Goal: Information Seeking & Learning: Learn about a topic

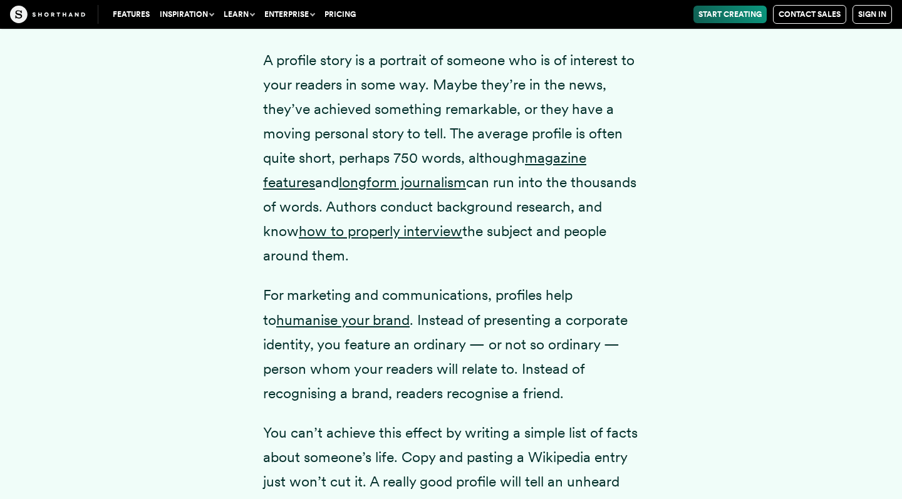
scroll to position [1759, 0]
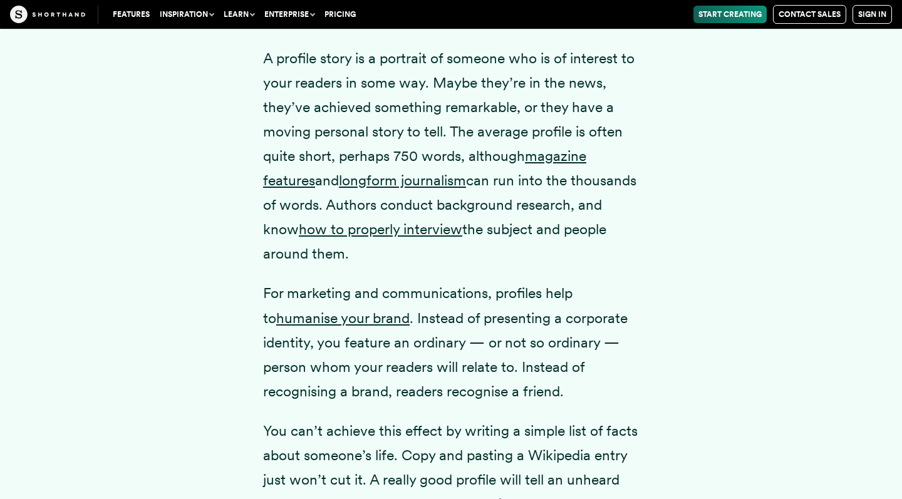
drag, startPoint x: 259, startPoint y: 82, endPoint x: 513, endPoint y: 267, distance: 314.6
click at [513, 267] on div "A profile story is a portrait of someone who is of interest to your readers in …" at bounding box center [451, 363] width 426 height 715
click at [501, 267] on p "A profile story is a portrait of someone who is of interest to your readers in …" at bounding box center [451, 156] width 376 height 220
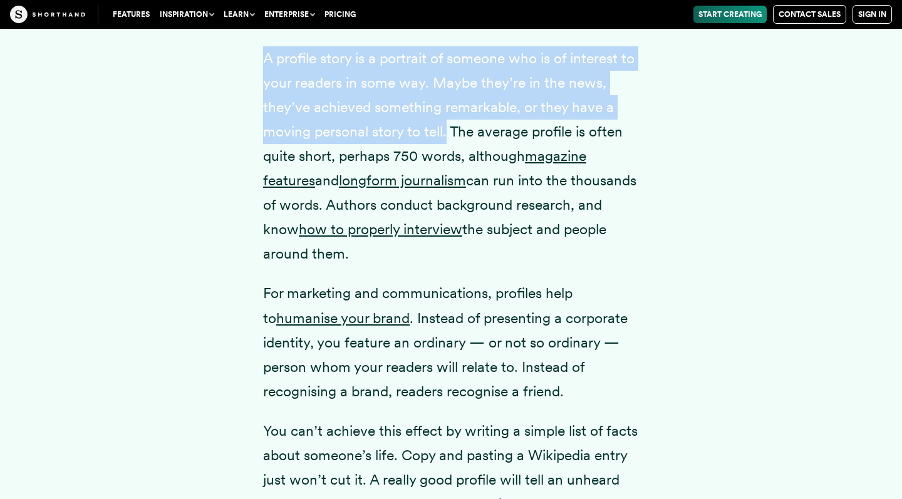
drag, startPoint x: 258, startPoint y: 75, endPoint x: 448, endPoint y: 151, distance: 204.3
click at [448, 151] on div "A profile story is a portrait of someone who is of interest to your readers in …" at bounding box center [451, 363] width 426 height 715
copy p "A profile story is a portrait of someone who is of interest to your readers in …"
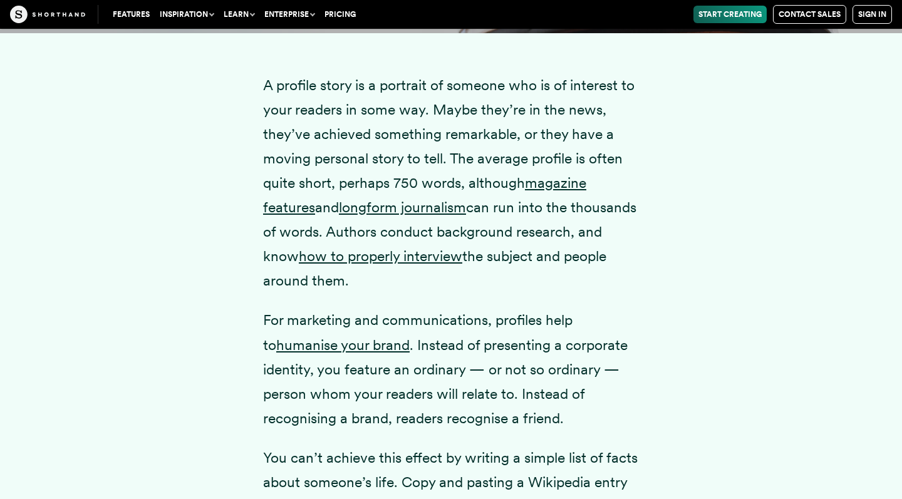
scroll to position [1726, 0]
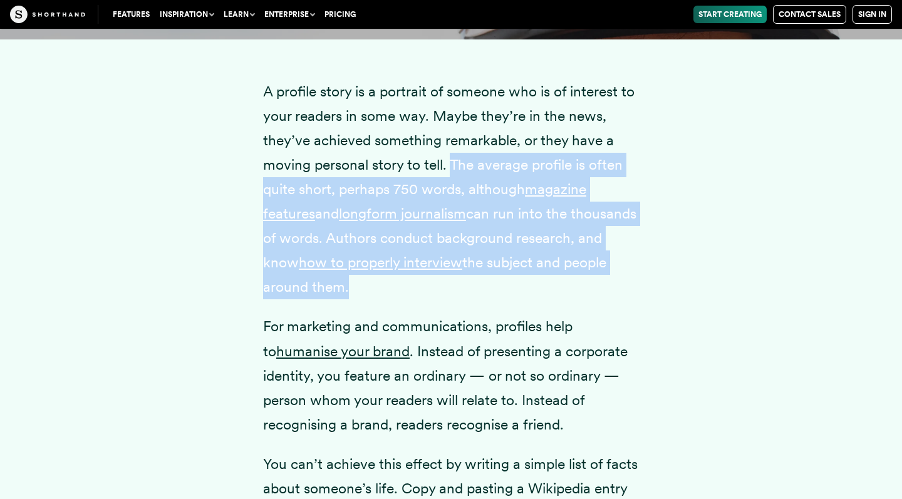
drag, startPoint x: 453, startPoint y: 183, endPoint x: 419, endPoint y: 309, distance: 131.1
click at [419, 300] on p "A profile story is a portrait of someone who is of interest to your readers in …" at bounding box center [451, 190] width 376 height 220
copy p "The average profile is often quite short, perhaps 750 words, although magazine …"
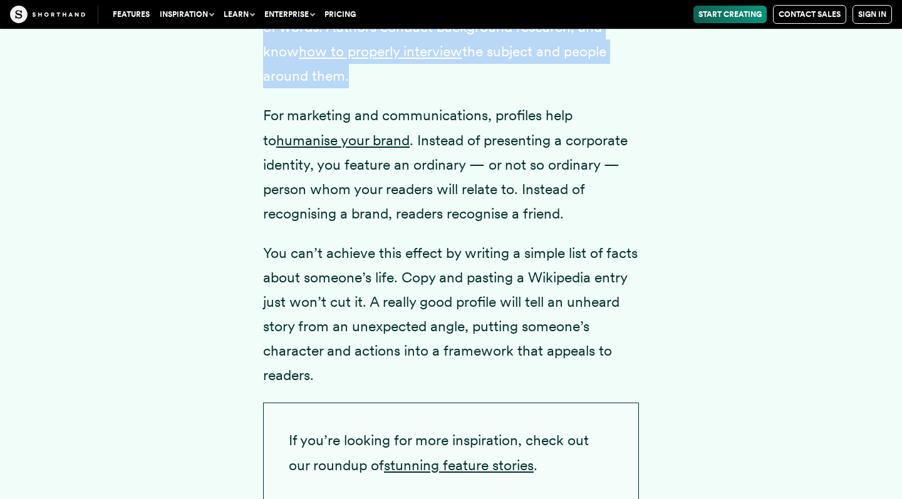
scroll to position [1938, 0]
click at [443, 273] on p "You can’t achieve this effect by writing a simple list of facts about someone’s…" at bounding box center [451, 313] width 376 height 147
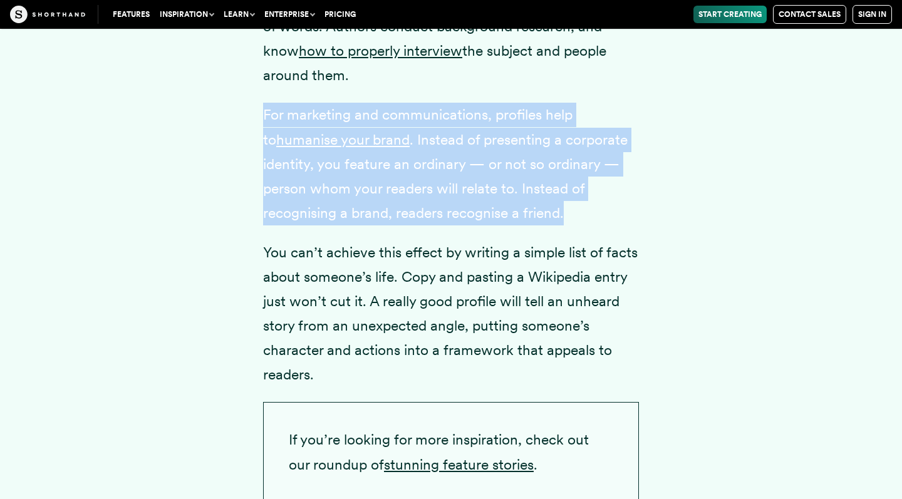
drag, startPoint x: 262, startPoint y: 135, endPoint x: 572, endPoint y: 236, distance: 325.9
click at [572, 236] on div "A profile story is a portrait of someone who is of interest to your readers in …" at bounding box center [451, 185] width 426 height 715
copy p "For marketing and communications, profiles help to humanise your brand . Instea…"
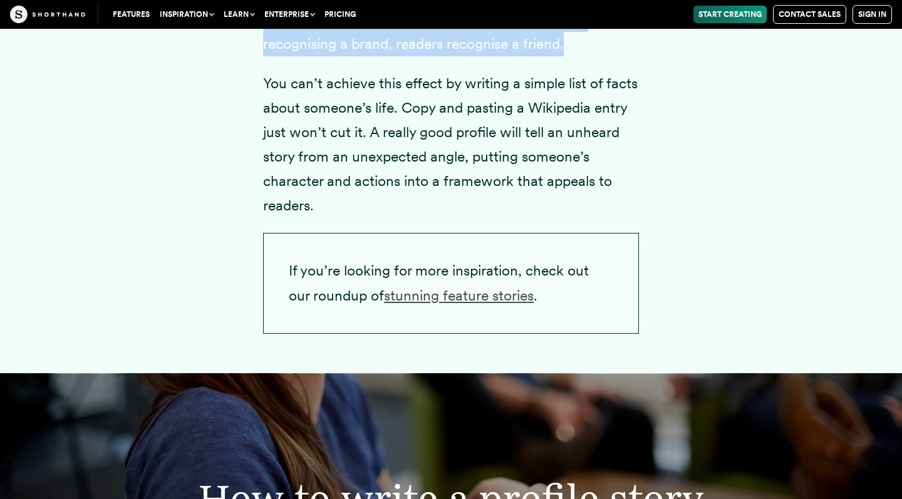
scroll to position [2107, 0]
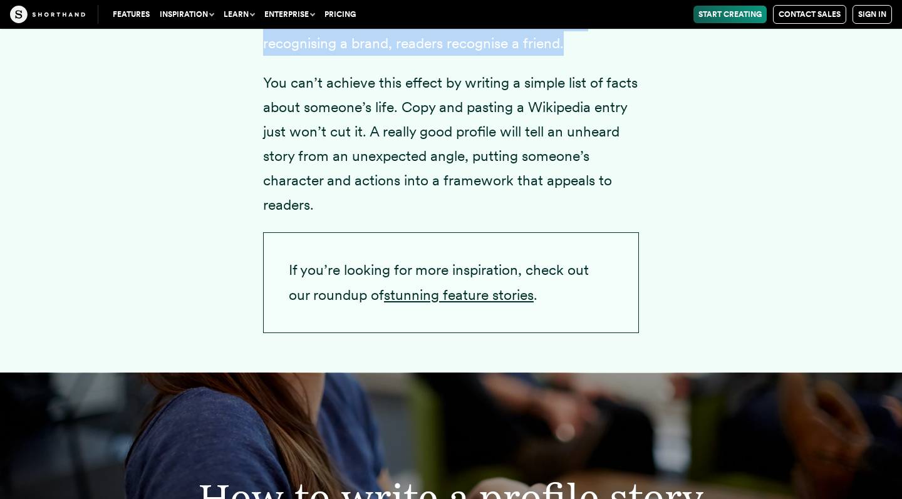
drag, startPoint x: 369, startPoint y: 150, endPoint x: 362, endPoint y: 232, distance: 81.6
click at [362, 218] on p "You can’t achieve this effect by writing a simple list of facts about someone’s…" at bounding box center [451, 144] width 376 height 147
copy p "A really good profile will tell an unheard story from an unexpected angle, putt…"
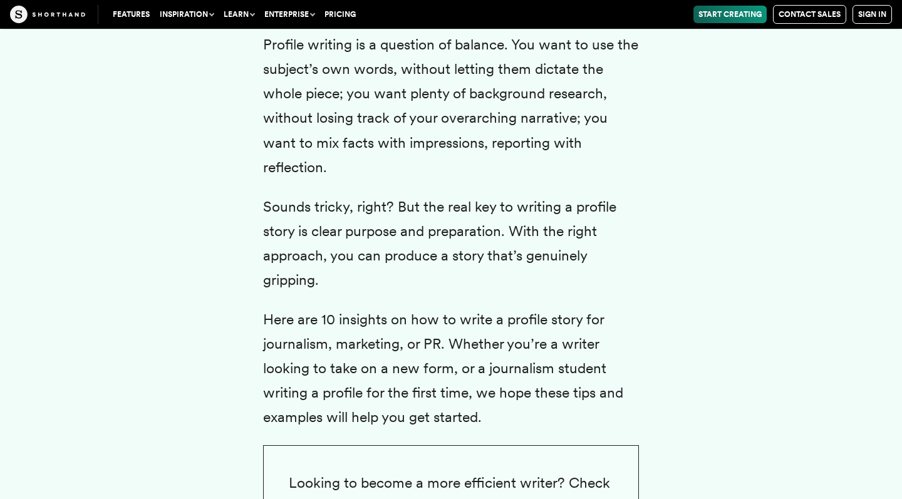
scroll to position [2737, 0]
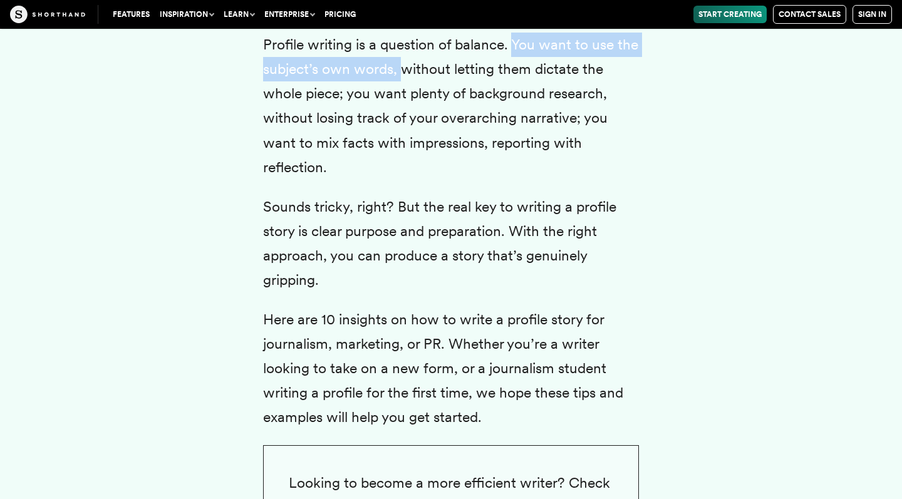
drag, startPoint x: 515, startPoint y: 66, endPoint x: 406, endPoint y: 92, distance: 111.9
click at [406, 92] on p "Profile writing is a question of balance. You want to use the subject’s own wor…" at bounding box center [451, 106] width 376 height 147
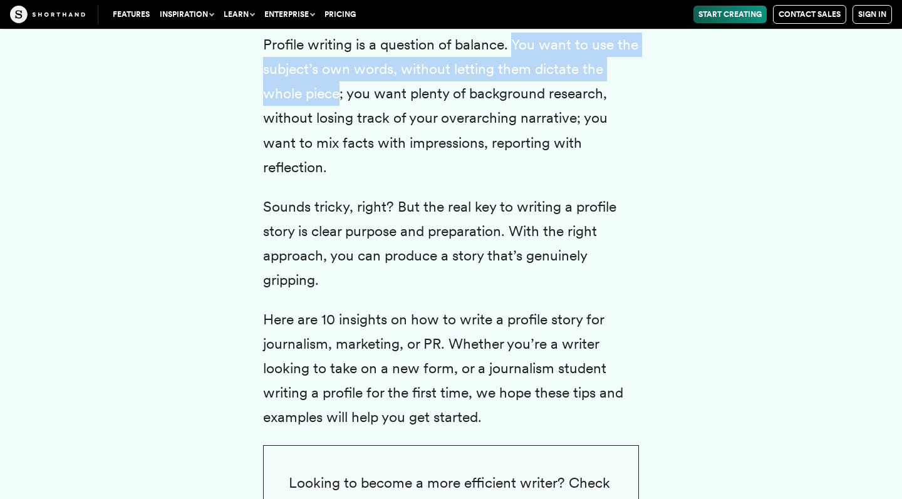
drag, startPoint x: 514, startPoint y: 64, endPoint x: 339, endPoint y: 121, distance: 183.7
click at [339, 121] on p "Profile writing is a question of balance. You want to use the subject’s own wor…" at bounding box center [451, 106] width 376 height 147
copy p "You want to use the subject’s own words, without letting them dictate the whole…"
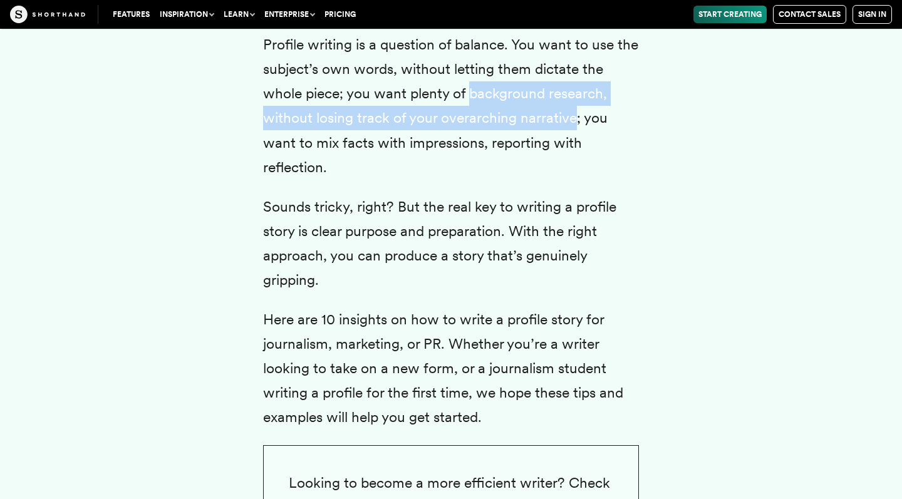
drag, startPoint x: 471, startPoint y: 113, endPoint x: 577, endPoint y: 138, distance: 109.2
click at [577, 138] on p "Profile writing is a question of balance. You want to use the subject’s own wor…" at bounding box center [451, 106] width 376 height 147
copy p "background research, without losing track of your overarching narrative"
drag, startPoint x: 315, startPoint y: 164, endPoint x: 418, endPoint y: 186, distance: 105.6
click at [418, 180] on p "Profile writing is a question of balance. You want to use the subject’s own wor…" at bounding box center [451, 106] width 376 height 147
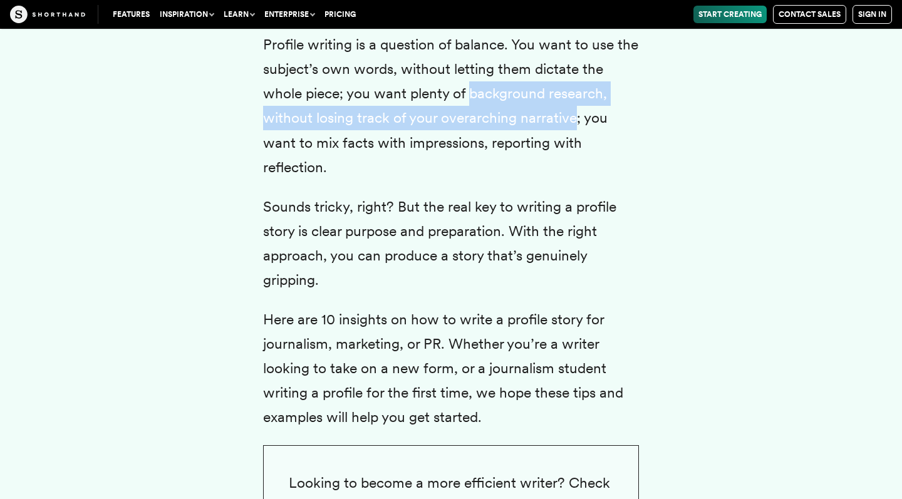
copy p "mix facts with impressions, reporting with reflection."
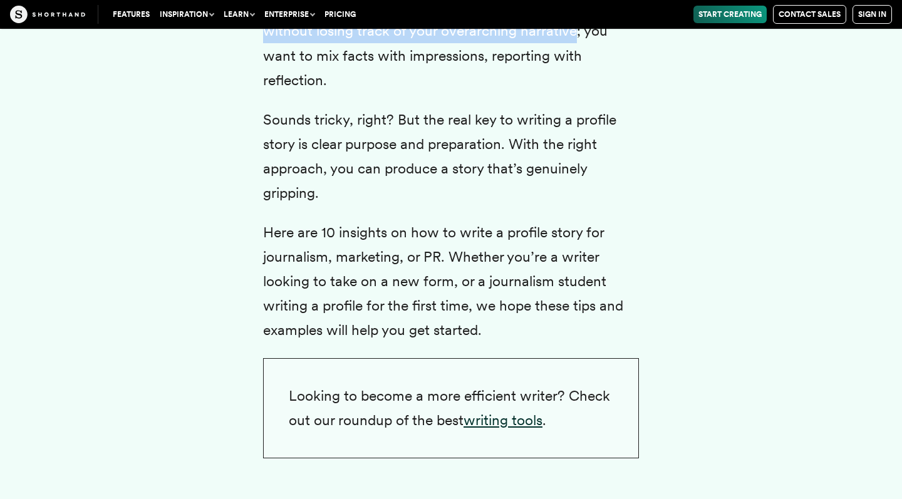
scroll to position [2827, 0]
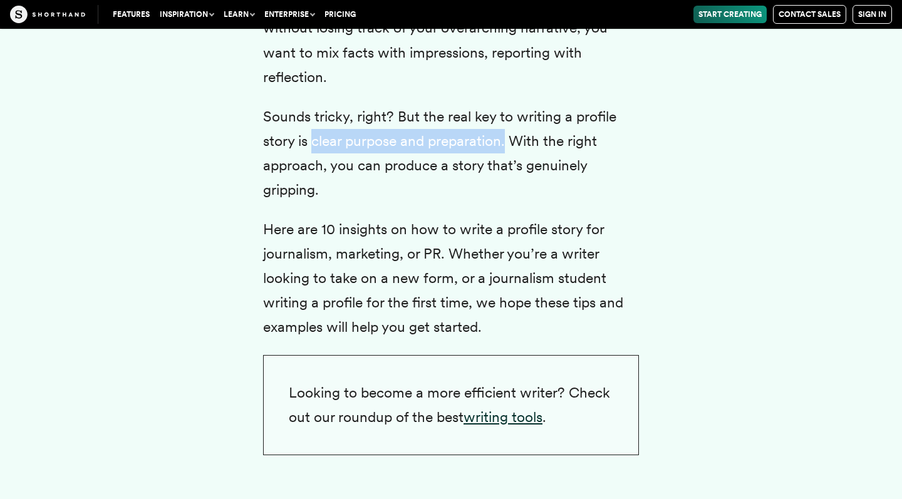
drag, startPoint x: 313, startPoint y: 159, endPoint x: 506, endPoint y: 163, distance: 192.9
click at [506, 163] on p "Sounds tricky, right? But the real key to writing a profile story is clear purp…" at bounding box center [451, 154] width 376 height 98
copy p "clear purpose and preparation."
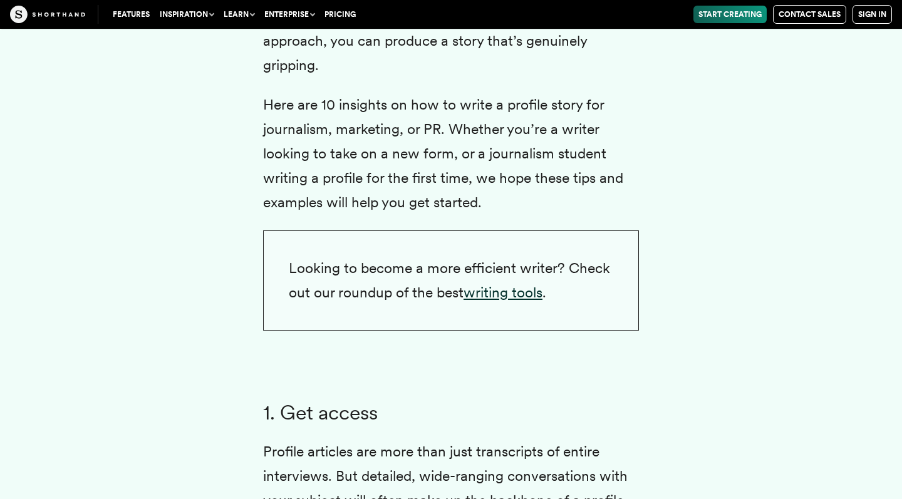
scroll to position [2953, 0]
drag, startPoint x: 260, startPoint y: 150, endPoint x: 439, endPoint y: 152, distance: 179.1
copy p "journalism, marketing, or PR"
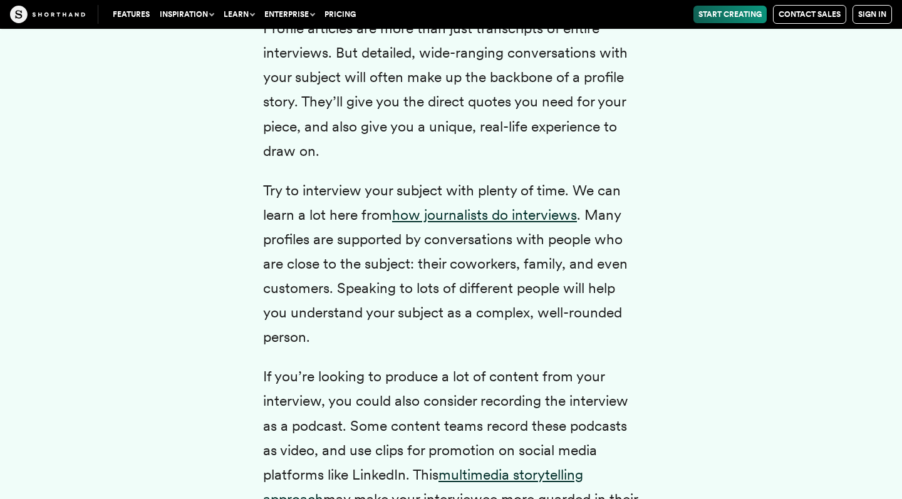
scroll to position [3376, 0]
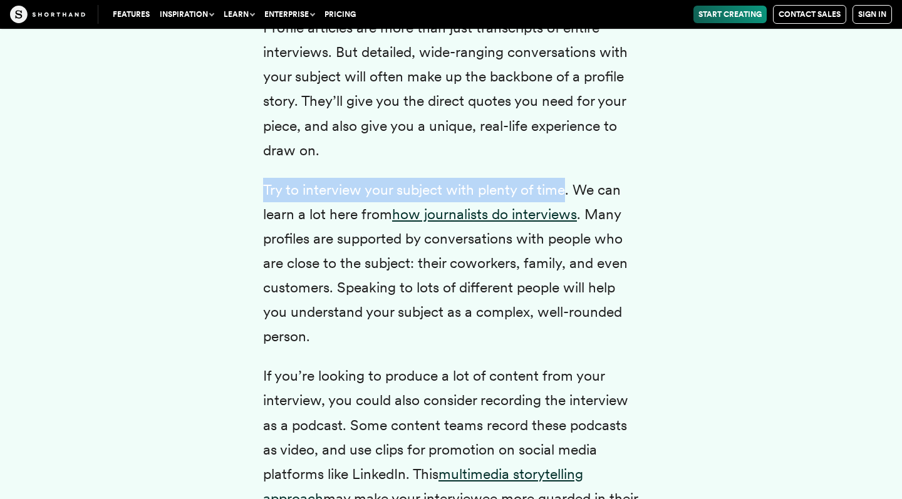
drag, startPoint x: 262, startPoint y: 208, endPoint x: 566, endPoint y: 200, distance: 303.7
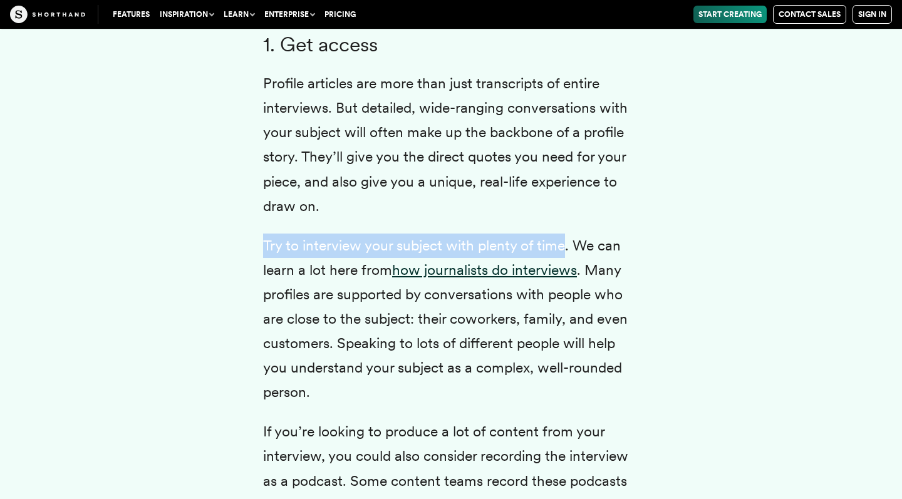
scroll to position [3214, 0]
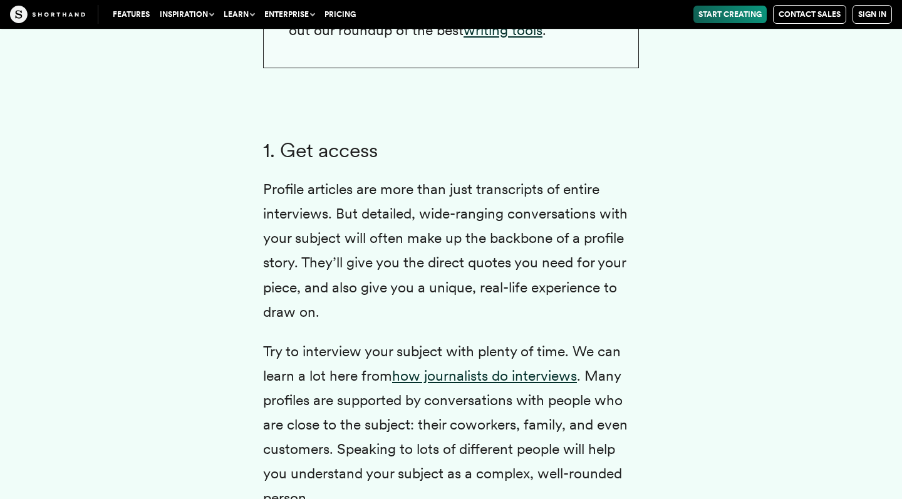
click at [384, 163] on h3 "1. Get access" at bounding box center [451, 150] width 376 height 24
drag, startPoint x: 389, startPoint y: 171, endPoint x: 259, endPoint y: 175, distance: 130.9
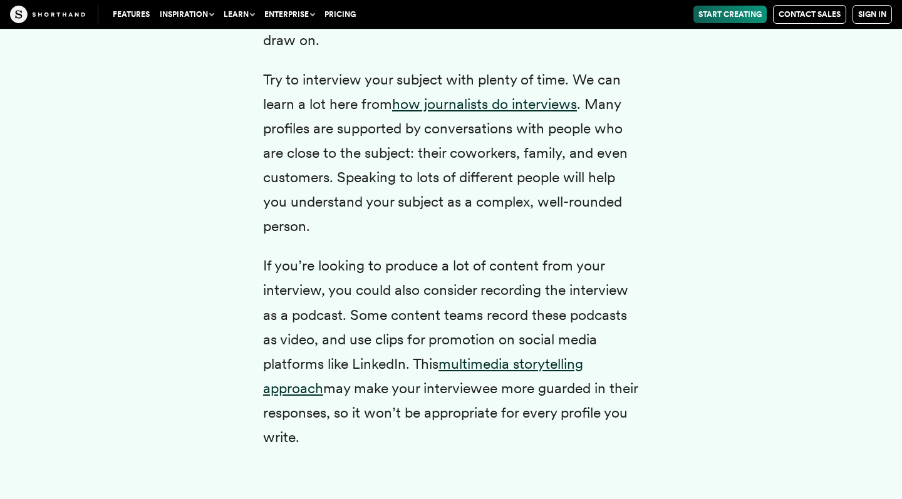
scroll to position [3504, 0]
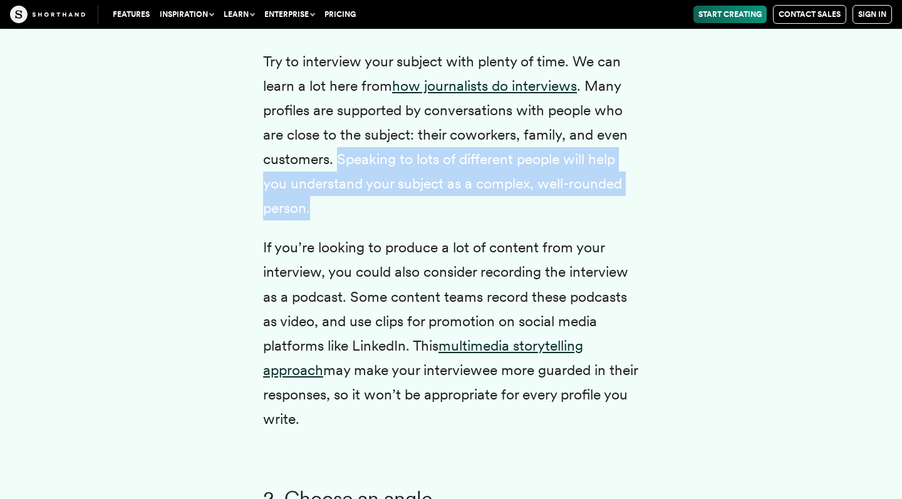
drag, startPoint x: 337, startPoint y: 180, endPoint x: 452, endPoint y: 234, distance: 126.6
click at [452, 221] on p "Try to interview your subject with plenty of time. We can learn a lot here from…" at bounding box center [451, 135] width 376 height 172
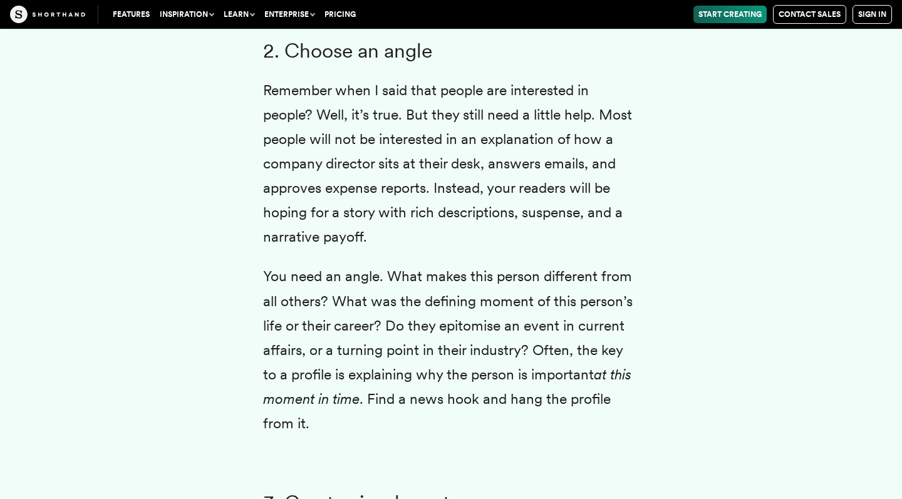
scroll to position [3944, 0]
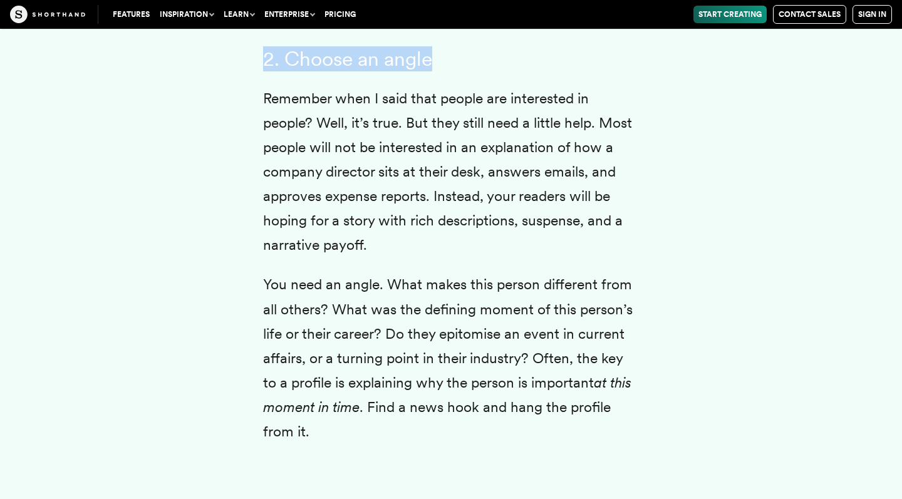
drag, startPoint x: 260, startPoint y: 76, endPoint x: 466, endPoint y: 75, distance: 206.6
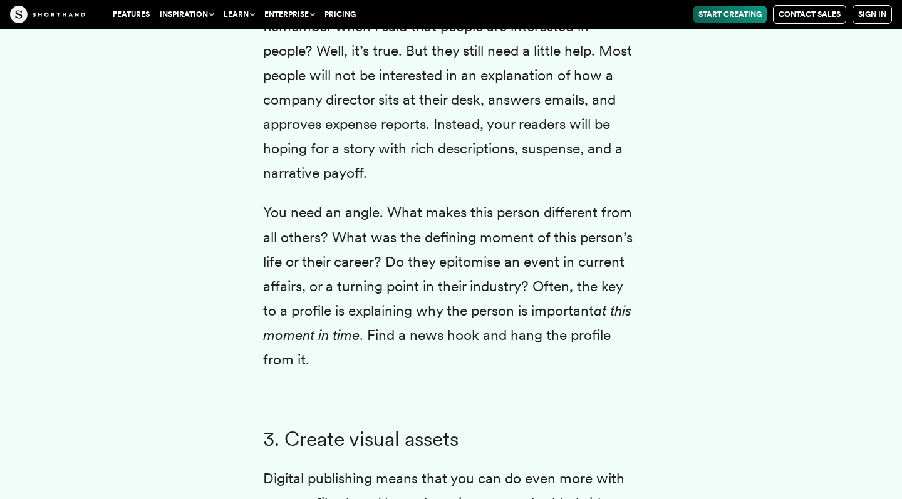
scroll to position [4059, 0]
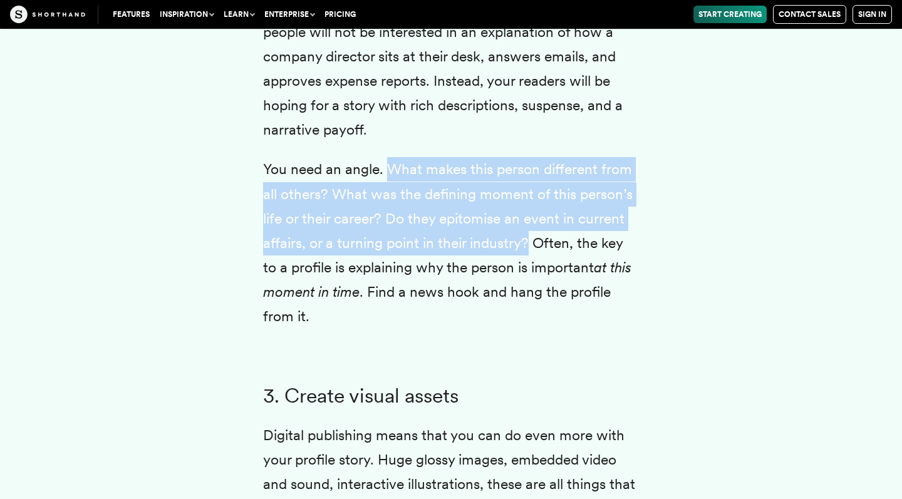
drag, startPoint x: 386, startPoint y: 188, endPoint x: 528, endPoint y: 265, distance: 161.9
click at [528, 265] on p "You need an angle. What makes this person different from all others? What was t…" at bounding box center [451, 243] width 376 height 172
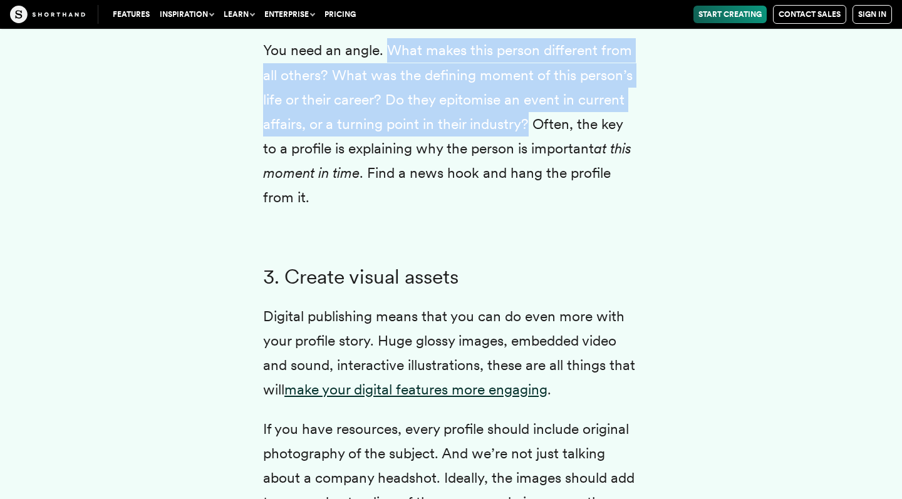
scroll to position [4180, 0]
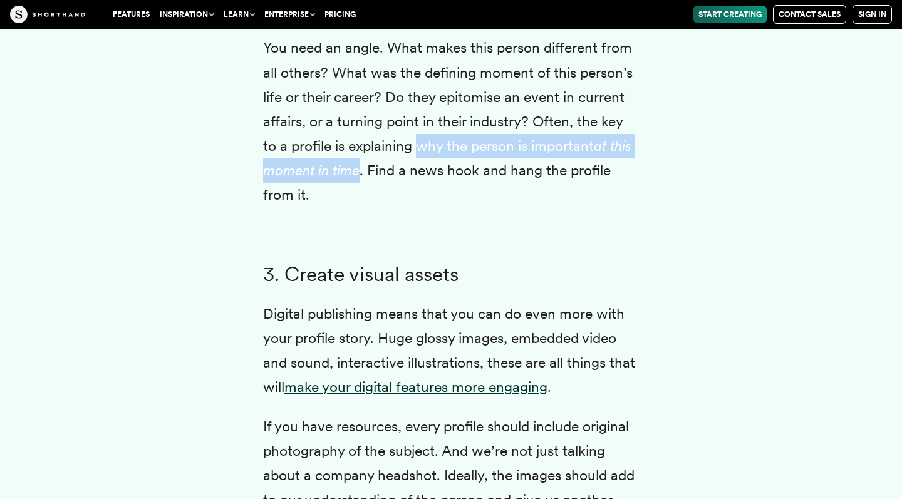
drag, startPoint x: 418, startPoint y: 163, endPoint x: 357, endPoint y: 193, distance: 67.5
click at [357, 193] on p "You need an angle. What makes this person different from all others? What was t…" at bounding box center [451, 122] width 376 height 172
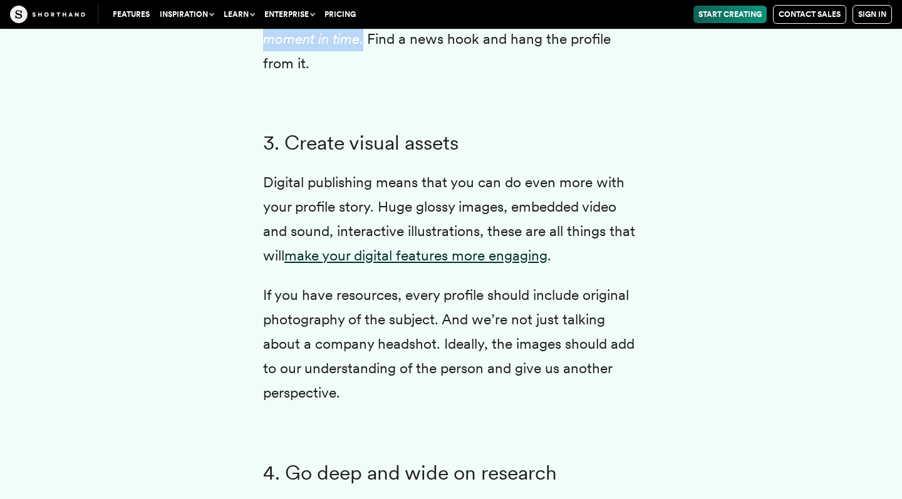
scroll to position [4318, 0]
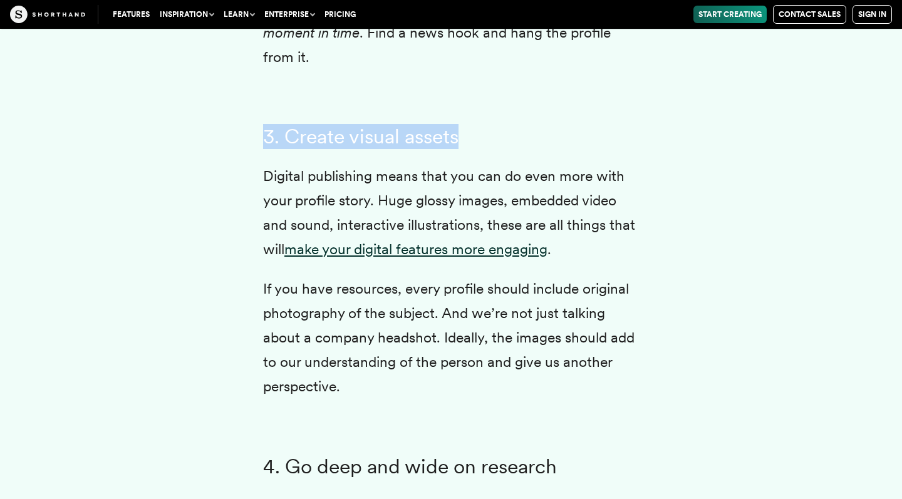
drag, startPoint x: 258, startPoint y: 156, endPoint x: 470, endPoint y: 159, distance: 211.6
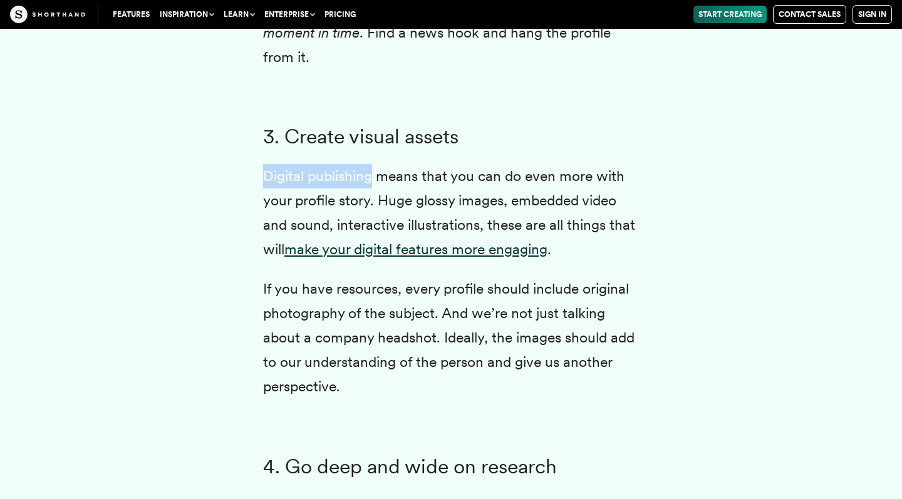
drag, startPoint x: 259, startPoint y: 195, endPoint x: 372, endPoint y: 192, distance: 112.7
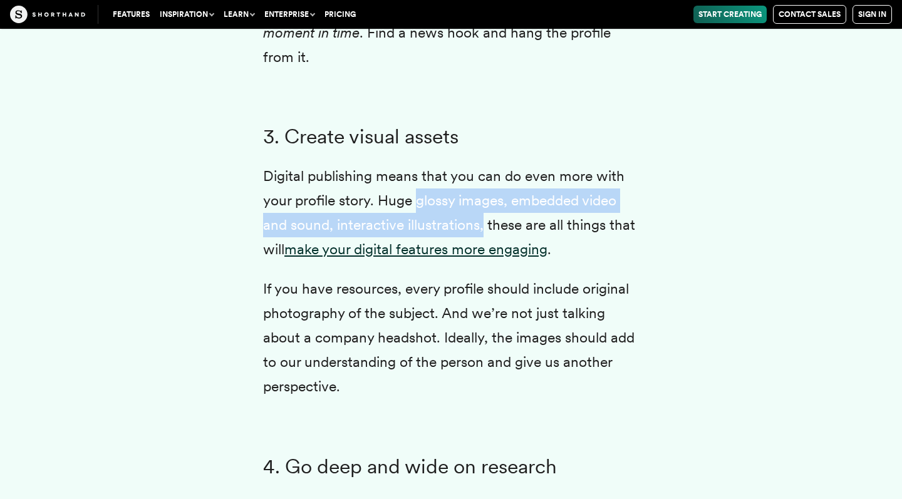
drag, startPoint x: 418, startPoint y: 220, endPoint x: 484, endPoint y: 243, distance: 69.7
click at [484, 243] on p "Digital publishing means that you can do even more with your profile story. Hug…" at bounding box center [451, 213] width 376 height 98
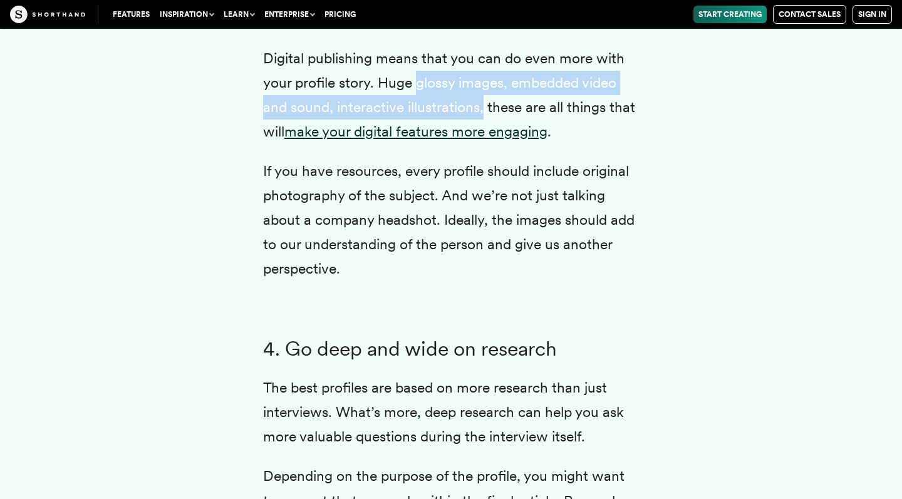
scroll to position [4441, 0]
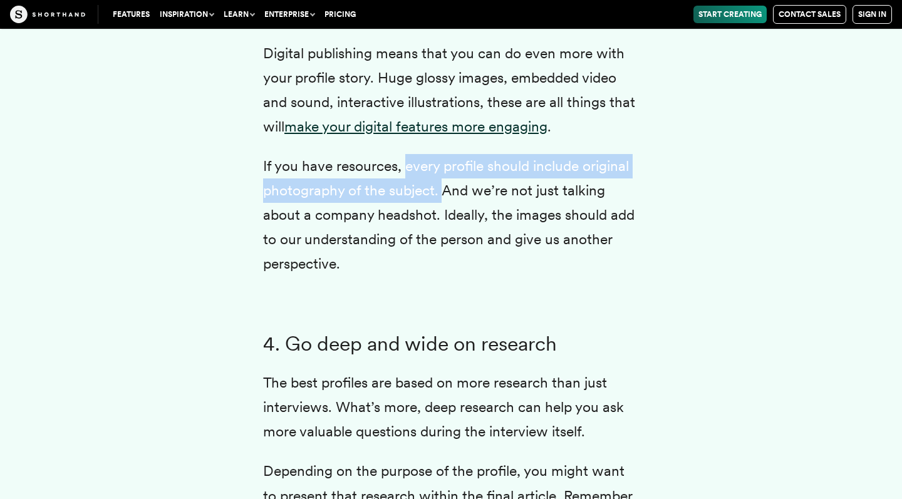
drag, startPoint x: 406, startPoint y: 182, endPoint x: 441, endPoint y: 212, distance: 45.7
click at [441, 212] on p "If you have resources, every profile should include original photography of the…" at bounding box center [451, 215] width 376 height 122
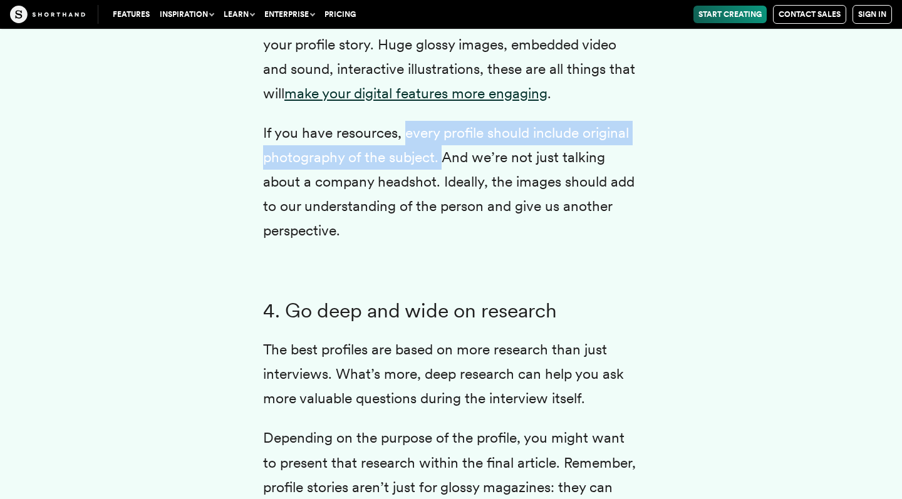
scroll to position [4490, 0]
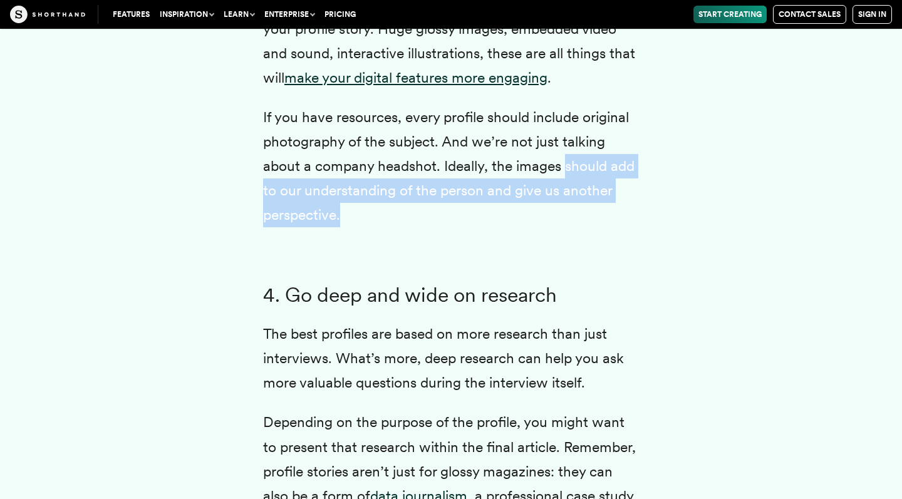
drag, startPoint x: 566, startPoint y: 183, endPoint x: 549, endPoint y: 239, distance: 58.2
click at [549, 227] on p "If you have resources, every profile should include original photography of the…" at bounding box center [451, 166] width 376 height 122
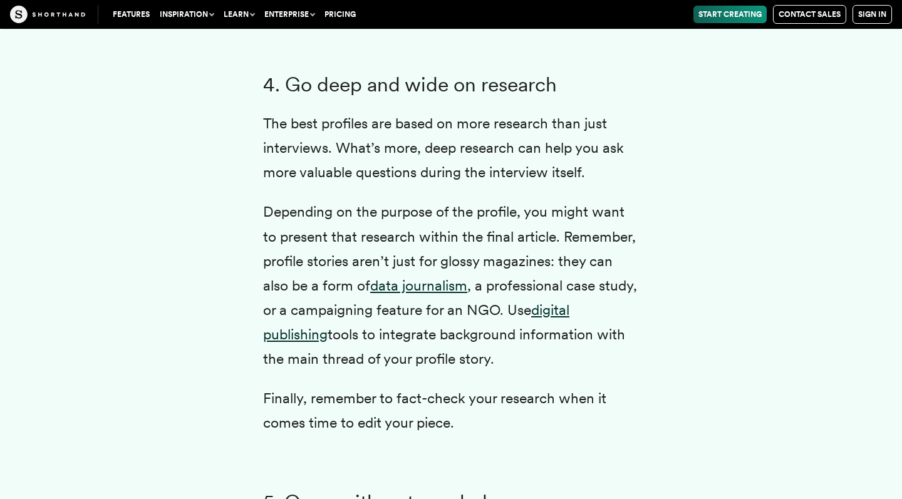
scroll to position [4729, 0]
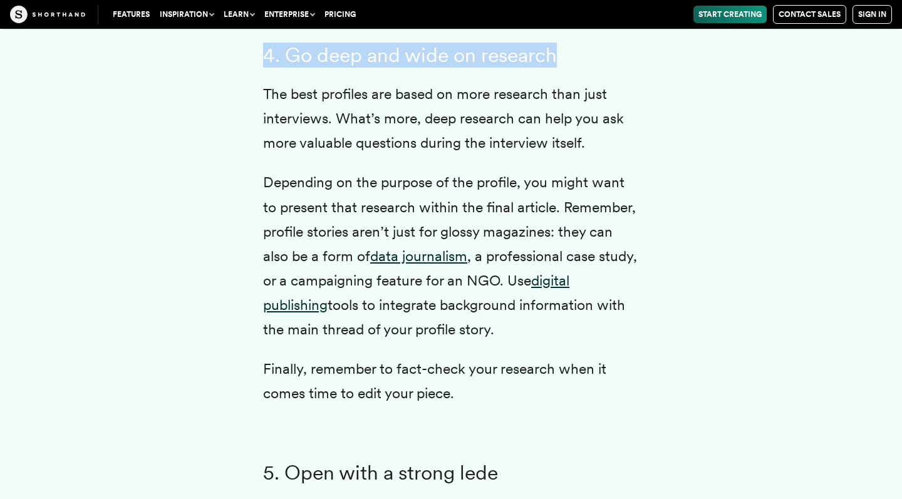
drag, startPoint x: 258, startPoint y: 68, endPoint x: 612, endPoint y: 72, distance: 353.7
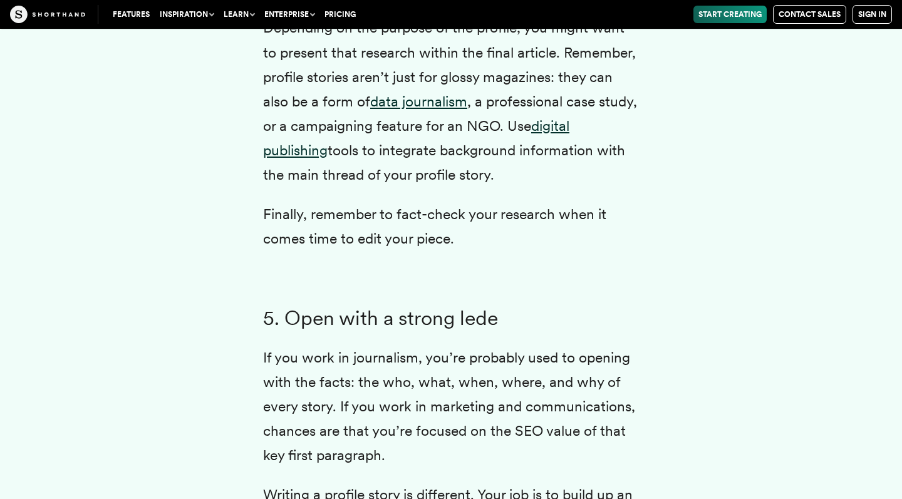
scroll to position [4891, 0]
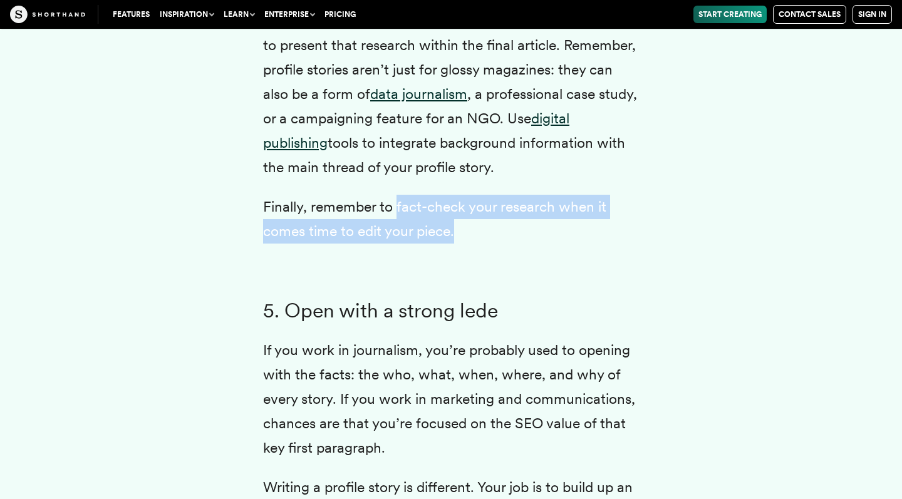
drag, startPoint x: 399, startPoint y: 221, endPoint x: 540, endPoint y: 250, distance: 144.5
click at [540, 244] on p "Finally, remember to fact-check your research when it comes time to edit your p…" at bounding box center [451, 219] width 376 height 49
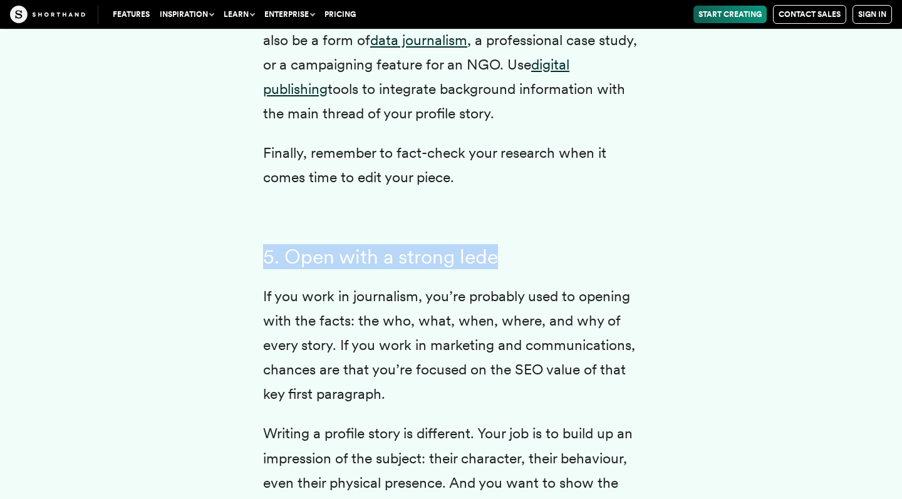
drag, startPoint x: 255, startPoint y: 269, endPoint x: 513, endPoint y: 275, distance: 258.6
click at [513, 275] on div "Profile writing is a question of balance. You want to use the subject’s own wor…" at bounding box center [451, 344] width 426 height 5120
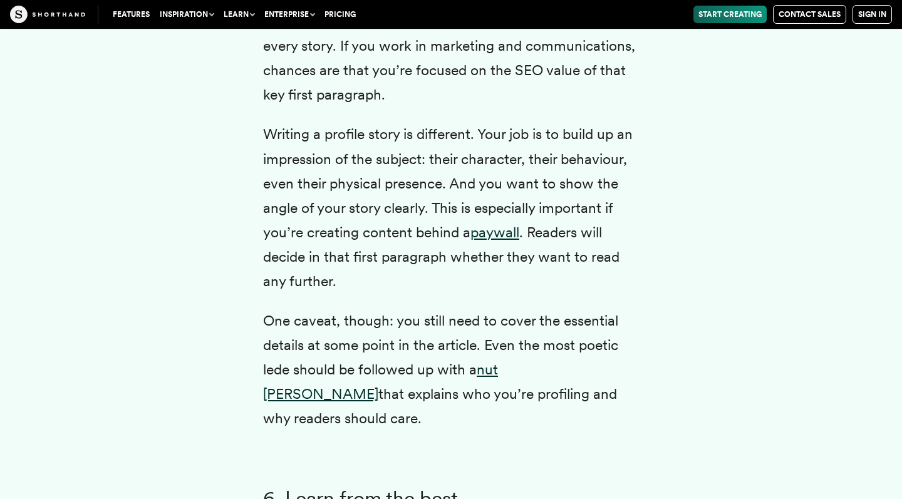
scroll to position [5245, 0]
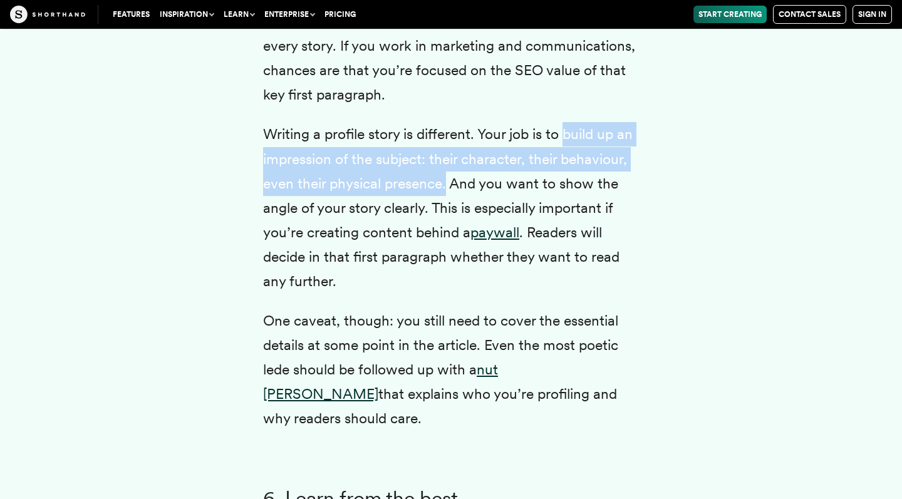
drag, startPoint x: 565, startPoint y: 146, endPoint x: 446, endPoint y: 203, distance: 131.6
click at [446, 203] on p "Writing a profile story is different. Your job is to build up an impression of …" at bounding box center [451, 208] width 376 height 172
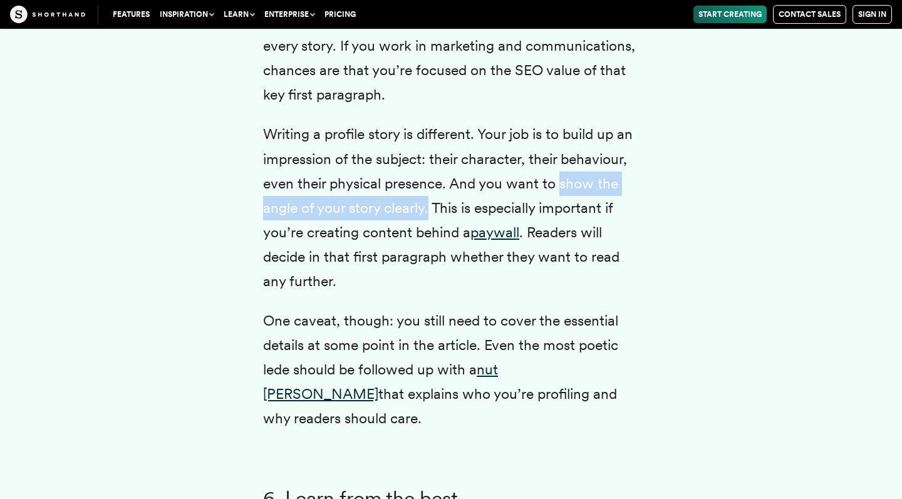
drag, startPoint x: 559, startPoint y: 197, endPoint x: 431, endPoint y: 225, distance: 131.3
click at [431, 225] on p "Writing a profile story is different. Your job is to build up an impression of …" at bounding box center [451, 208] width 376 height 172
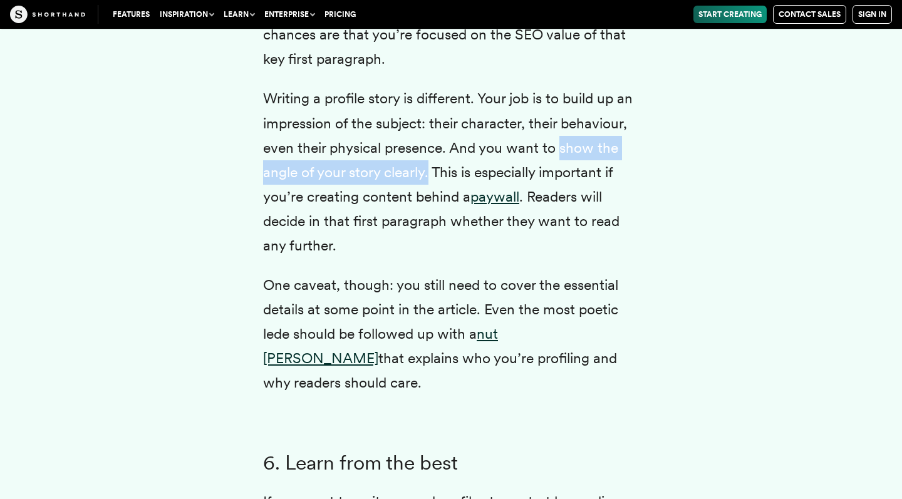
scroll to position [5353, 0]
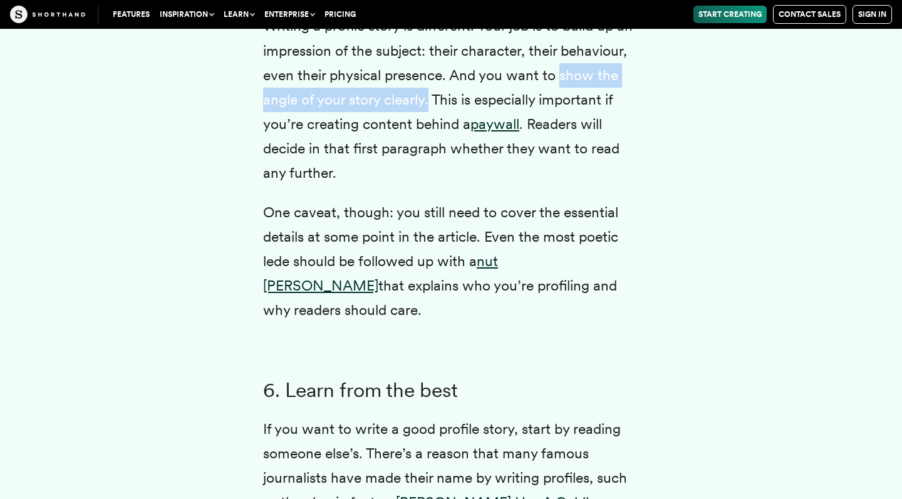
drag, startPoint x: 528, startPoint y: 135, endPoint x: 468, endPoint y: 187, distance: 79.0
click at [468, 185] on p "Writing a profile story is different. Your job is to build up an impression of …" at bounding box center [451, 100] width 376 height 172
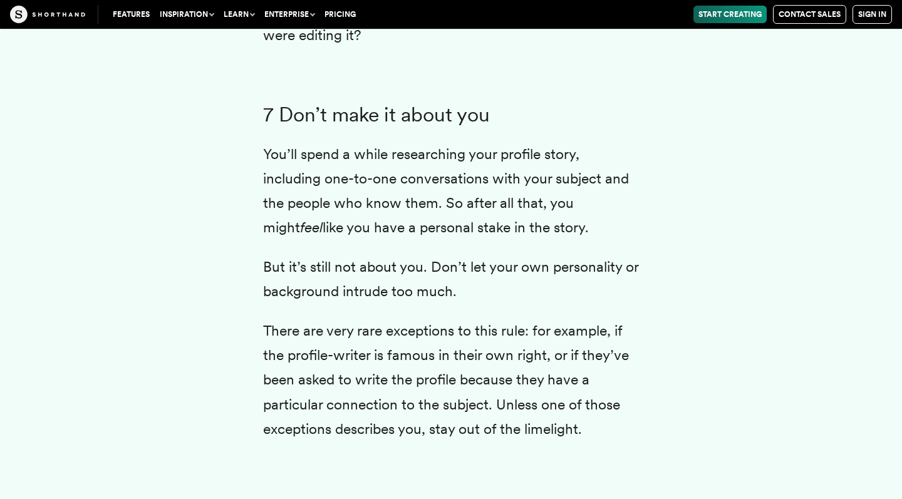
scroll to position [6278, 0]
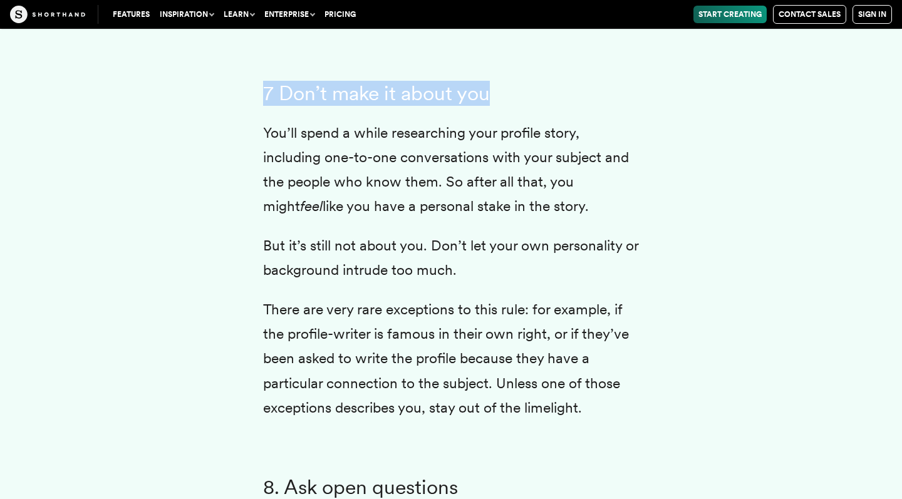
drag, startPoint x: 265, startPoint y: 58, endPoint x: 522, endPoint y: 58, distance: 256.7
click at [522, 81] on h3 "7 Don’t make it about you" at bounding box center [451, 93] width 376 height 24
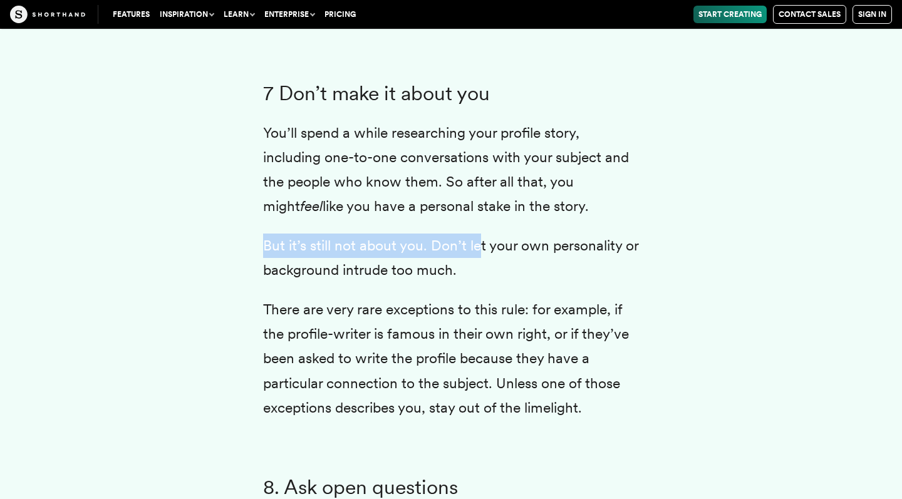
drag, startPoint x: 257, startPoint y: 203, endPoint x: 479, endPoint y: 215, distance: 221.9
click at [479, 234] on p "But it’s still not about you. Don’t let your own personality or background intr…" at bounding box center [451, 258] width 376 height 49
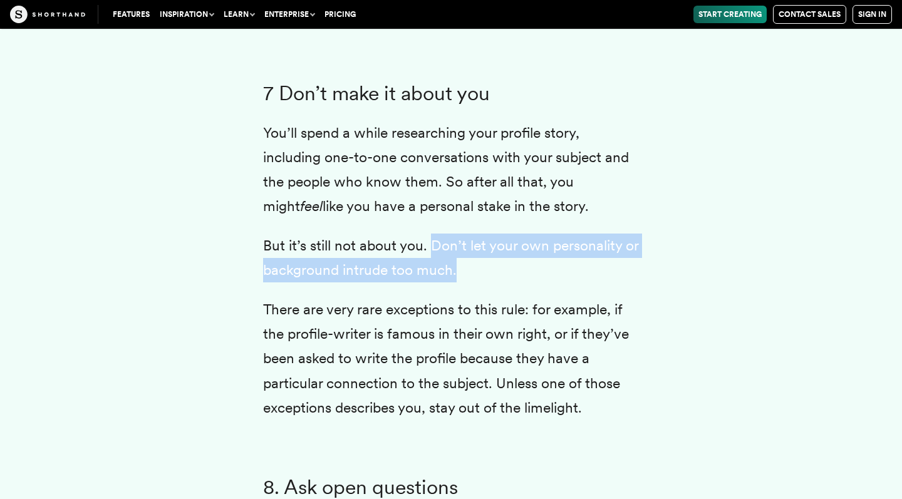
drag, startPoint x: 431, startPoint y: 207, endPoint x: 468, endPoint y: 230, distance: 43.1
click at [468, 234] on p "But it’s still not about you. Don’t let your own personality or background intr…" at bounding box center [451, 258] width 376 height 49
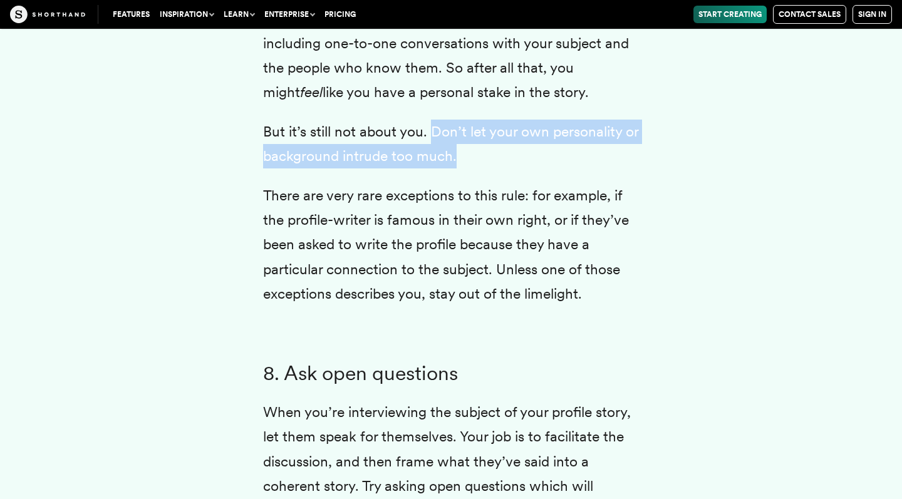
scroll to position [6400, 0]
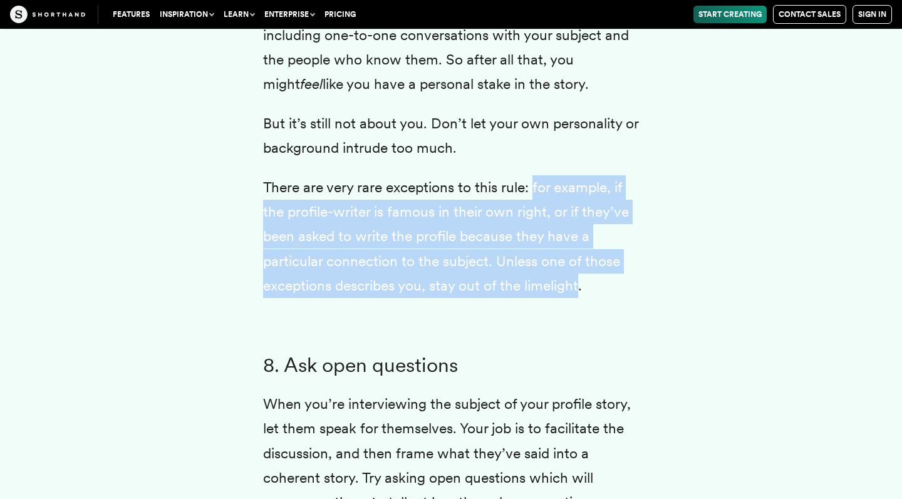
drag, startPoint x: 535, startPoint y: 150, endPoint x: 579, endPoint y: 253, distance: 111.9
click at [579, 253] on p "There are very rare exceptions to this rule: for example, if the profile-writer…" at bounding box center [451, 236] width 376 height 122
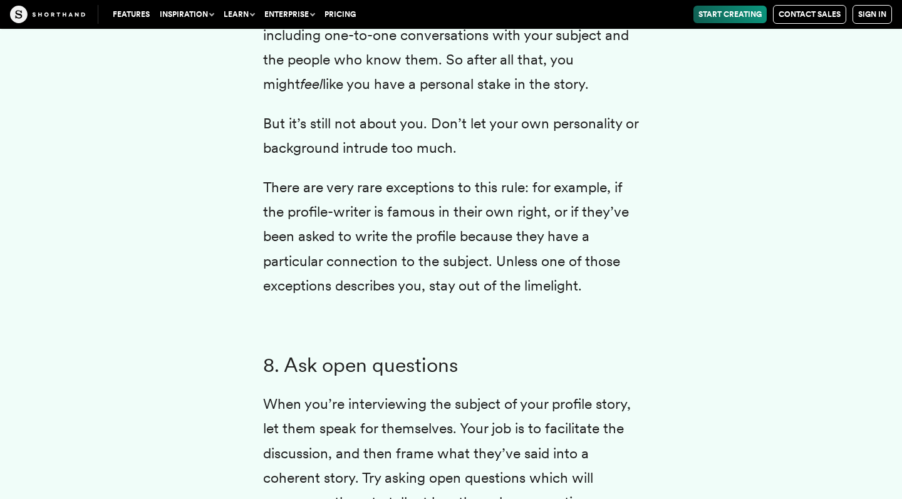
click at [607, 239] on p "There are very rare exceptions to this rule: for example, if the profile-writer…" at bounding box center [451, 236] width 376 height 122
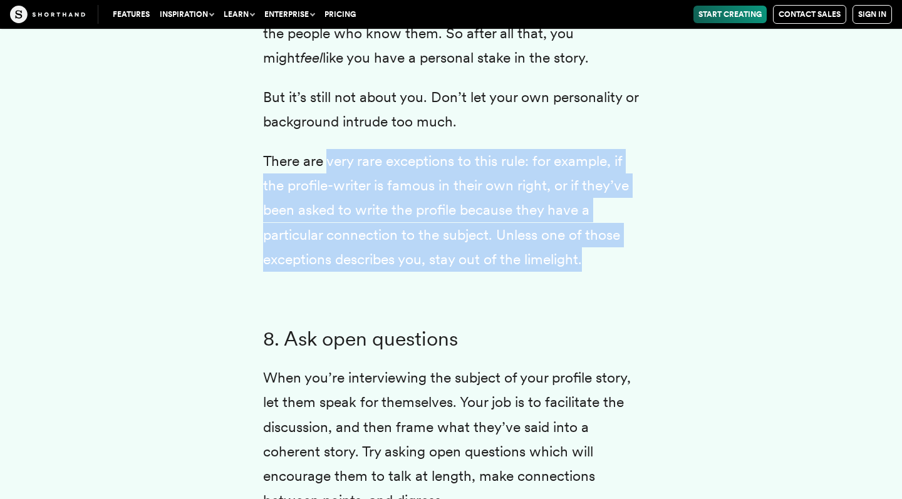
drag, startPoint x: 597, startPoint y: 226, endPoint x: 329, endPoint y: 123, distance: 287.2
click at [329, 149] on p "There are very rare exceptions to this rule: for example, if the profile-writer…" at bounding box center [451, 210] width 376 height 122
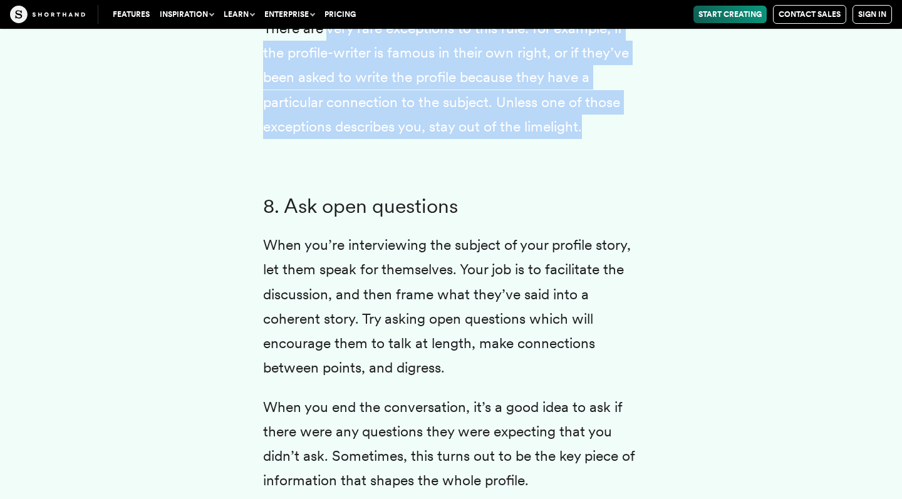
scroll to position [6586, 0]
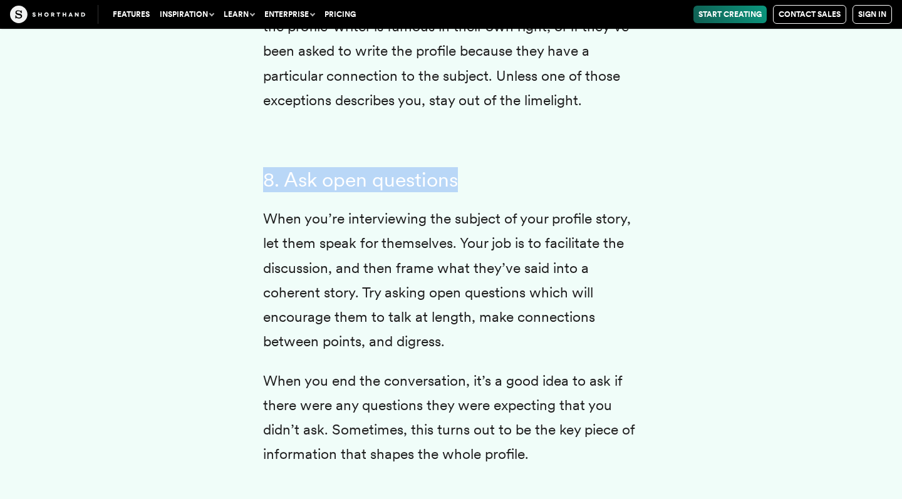
drag, startPoint x: 255, startPoint y: 143, endPoint x: 499, endPoint y: 130, distance: 244.5
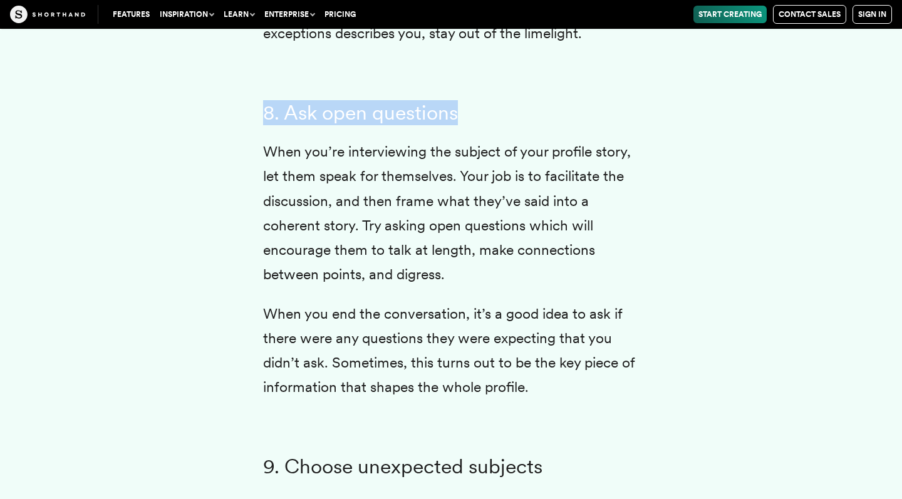
scroll to position [6656, 0]
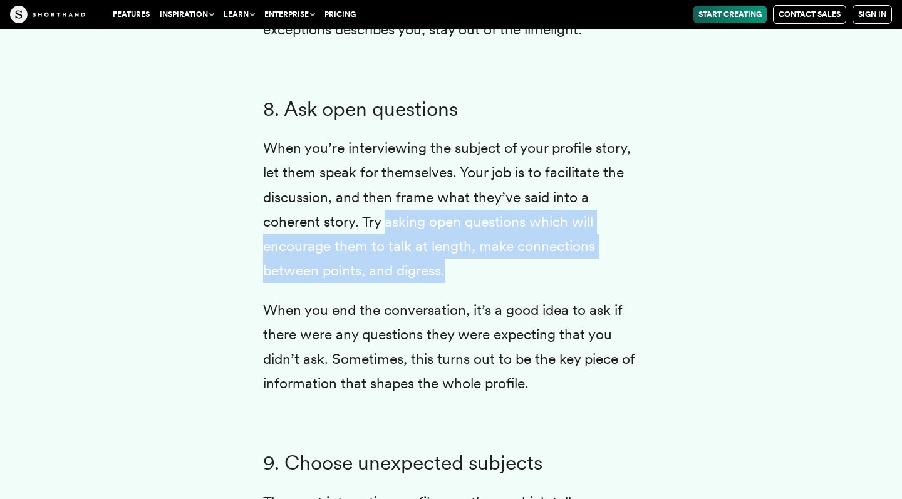
drag, startPoint x: 384, startPoint y: 183, endPoint x: 470, endPoint y: 229, distance: 97.4
click at [470, 229] on p "When you’re interviewing the subject of your profile story, let them speak for …" at bounding box center [451, 209] width 376 height 147
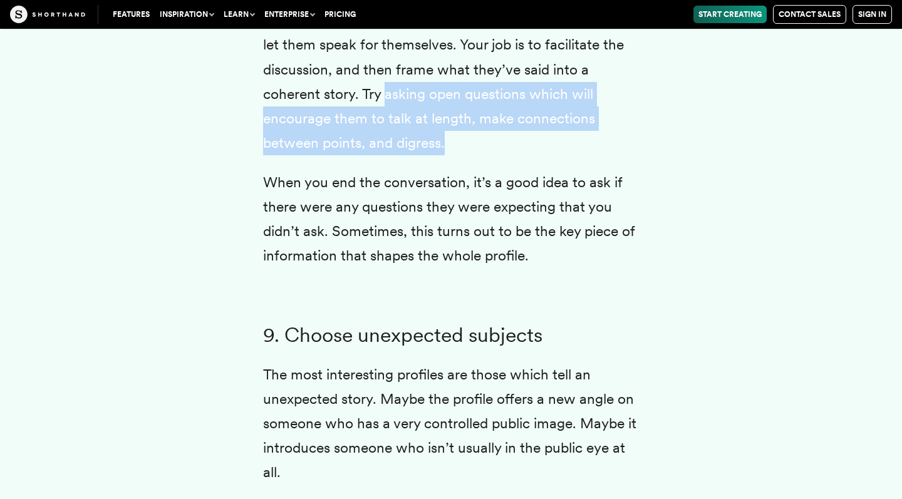
scroll to position [6786, 0]
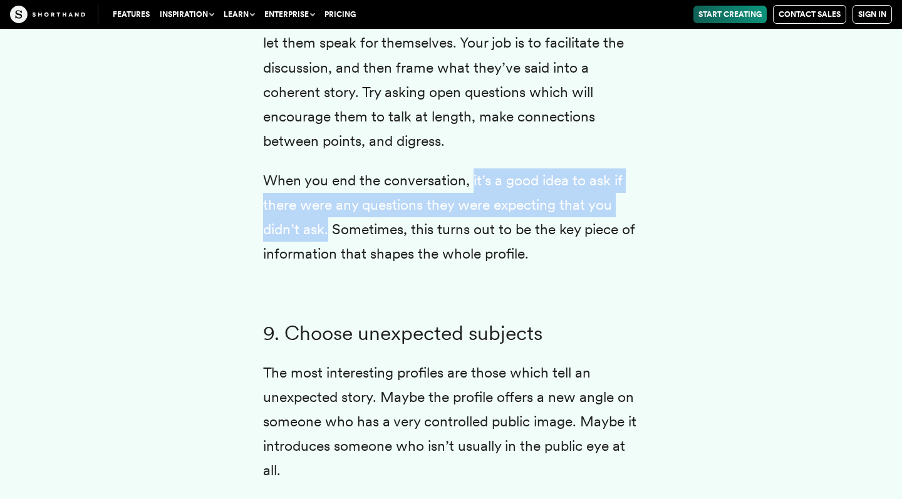
drag, startPoint x: 474, startPoint y: 141, endPoint x: 329, endPoint y: 197, distance: 154.8
click at [329, 197] on p "When you end the conversation, it’s a good idea to ask if there were any questi…" at bounding box center [451, 217] width 376 height 98
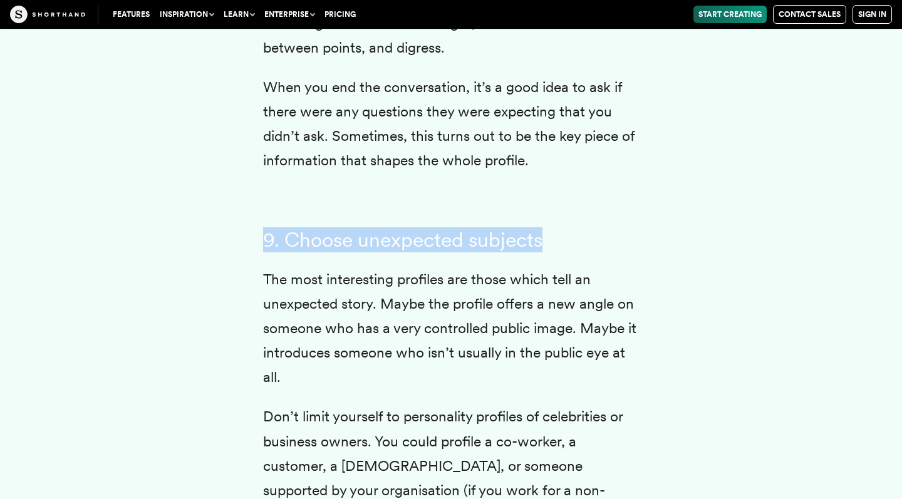
drag, startPoint x: 261, startPoint y: 198, endPoint x: 573, endPoint y: 198, distance: 312.4
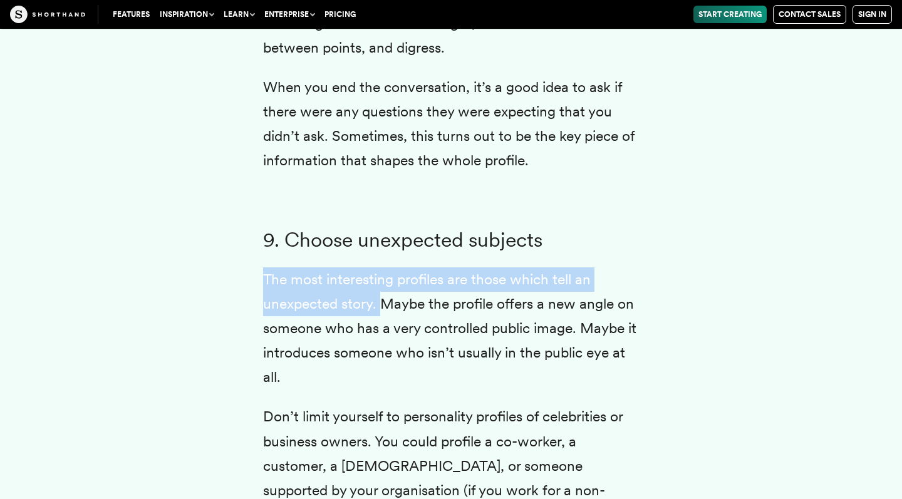
drag, startPoint x: 265, startPoint y: 240, endPoint x: 381, endPoint y: 258, distance: 116.6
click at [381, 267] on p "The most interesting profiles are those which tell an unexpected story. Maybe t…" at bounding box center [451, 328] width 376 height 122
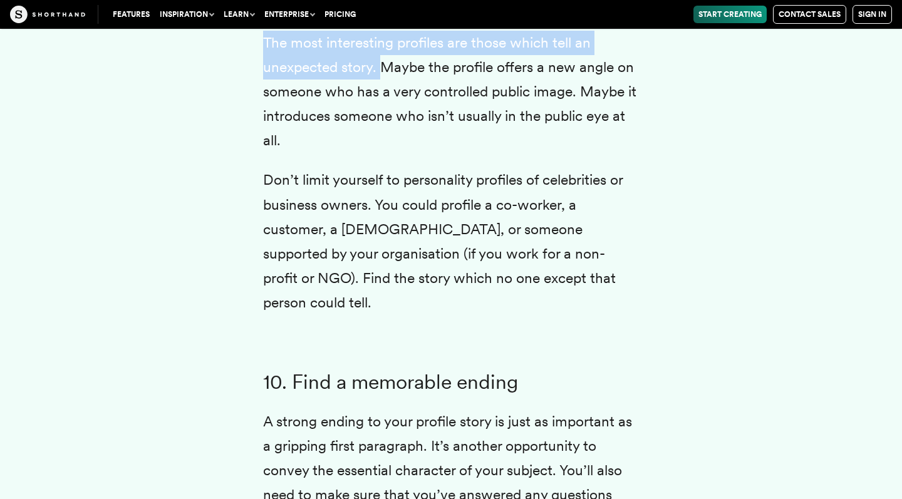
scroll to position [7118, 0]
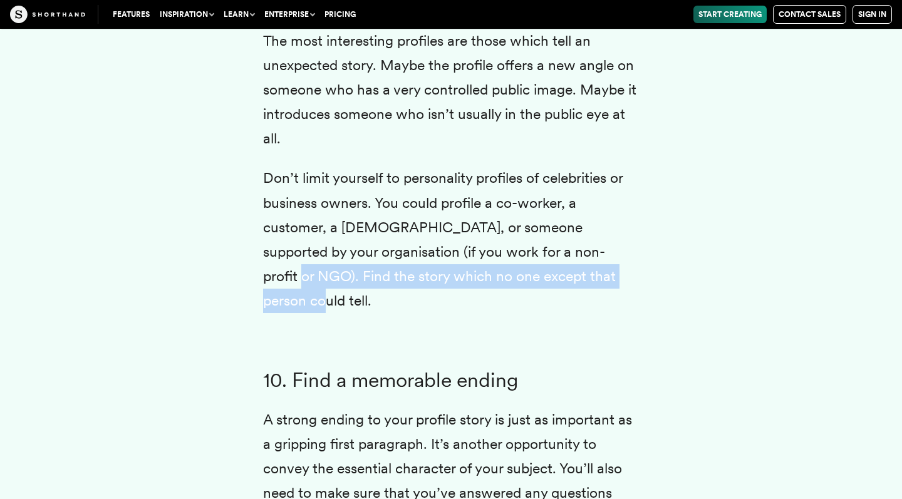
drag, startPoint x: 589, startPoint y: 209, endPoint x: 590, endPoint y: 243, distance: 33.9
click at [590, 243] on p "Don’t limit yourself to personality profiles of celebrities or business owners.…" at bounding box center [451, 239] width 376 height 147
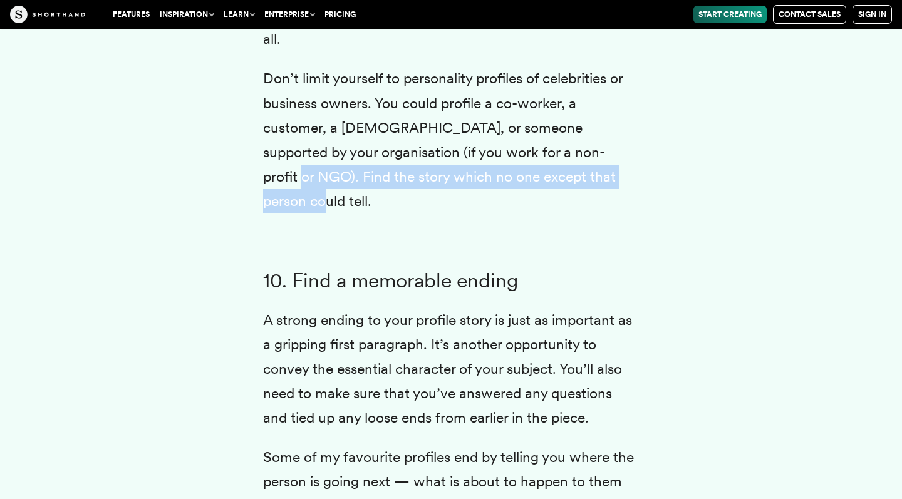
scroll to position [7248, 0]
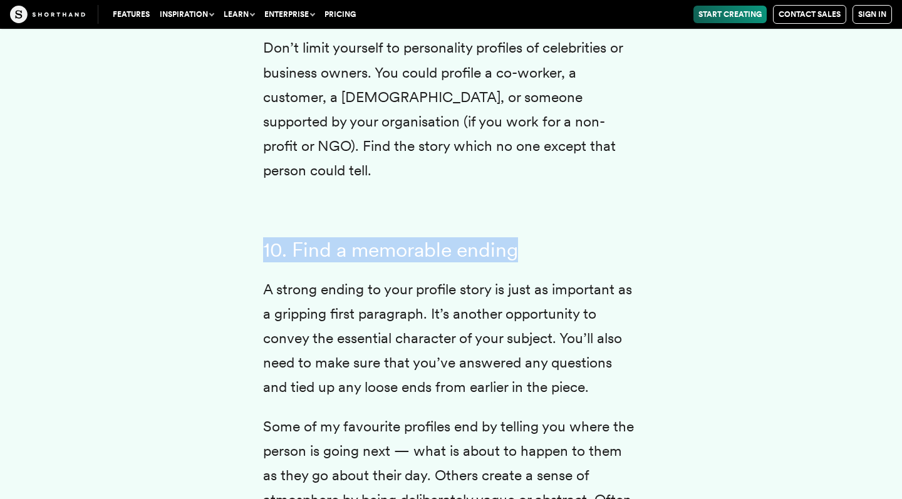
drag, startPoint x: 260, startPoint y: 185, endPoint x: 555, endPoint y: 185, distance: 294.9
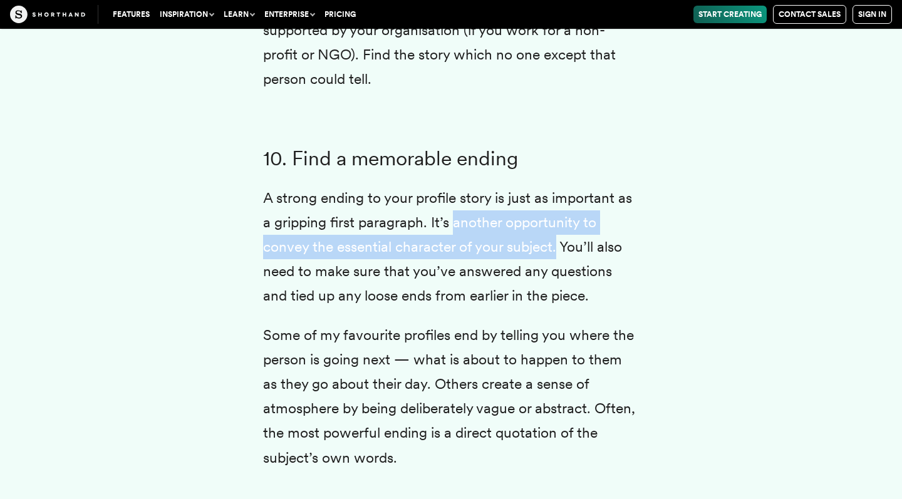
drag, startPoint x: 453, startPoint y: 158, endPoint x: 558, endPoint y: 172, distance: 106.2
click at [558, 186] on p "A strong ending to your profile story is just as important as a gripping first …" at bounding box center [451, 247] width 376 height 122
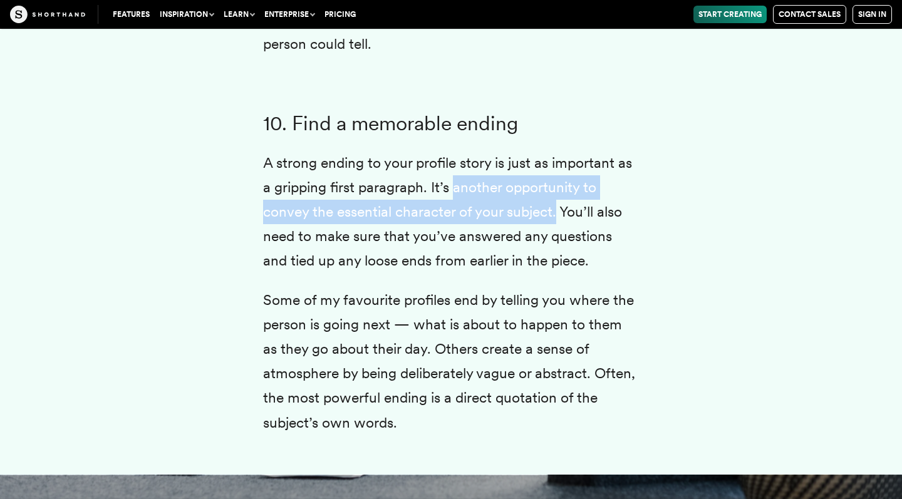
drag, startPoint x: 318, startPoint y: 171, endPoint x: 582, endPoint y: 197, distance: 265.5
click at [582, 197] on p "A strong ending to your profile story is just as important as a gripping first …" at bounding box center [451, 212] width 376 height 122
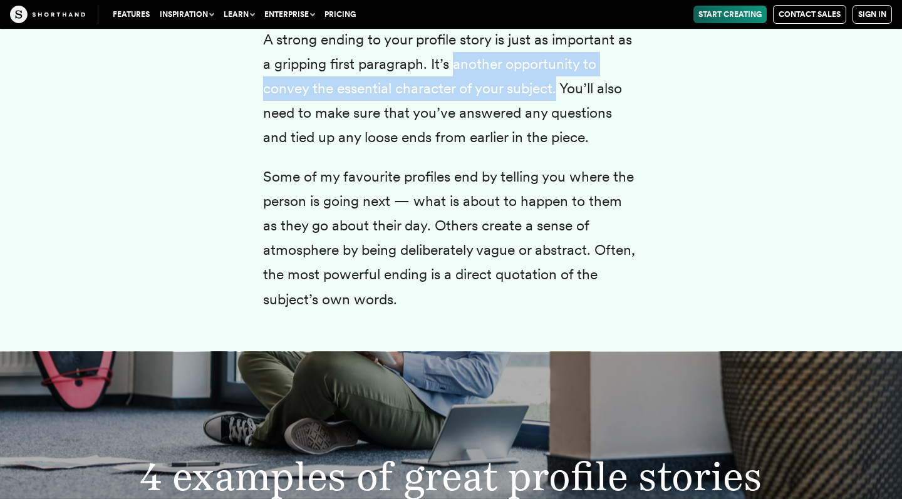
scroll to position [7498, 0]
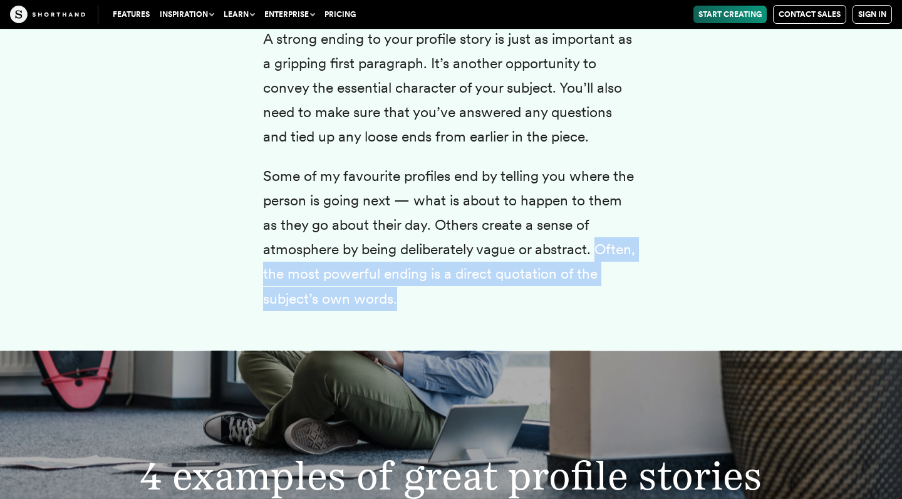
drag, startPoint x: 599, startPoint y: 180, endPoint x: 590, endPoint y: 222, distance: 42.2
click at [590, 222] on p "Some of my favourite profiles end by telling you where the person is going next…" at bounding box center [451, 237] width 376 height 147
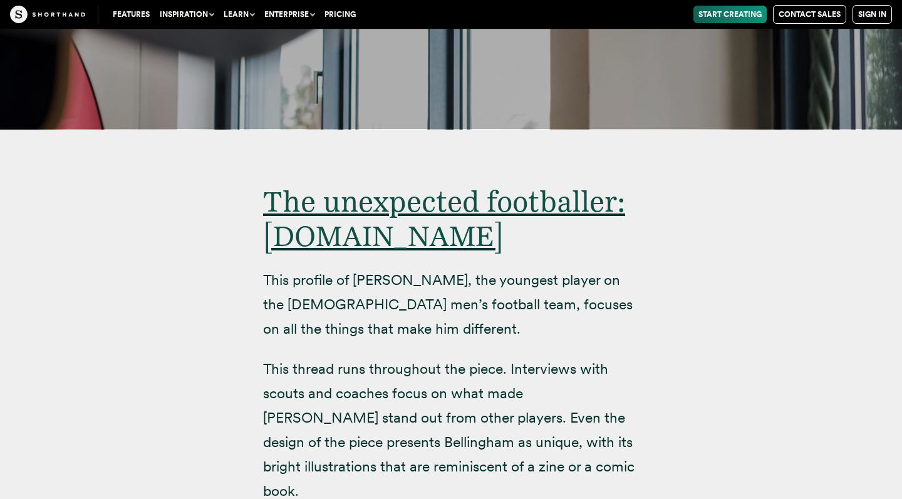
scroll to position [7777, 0]
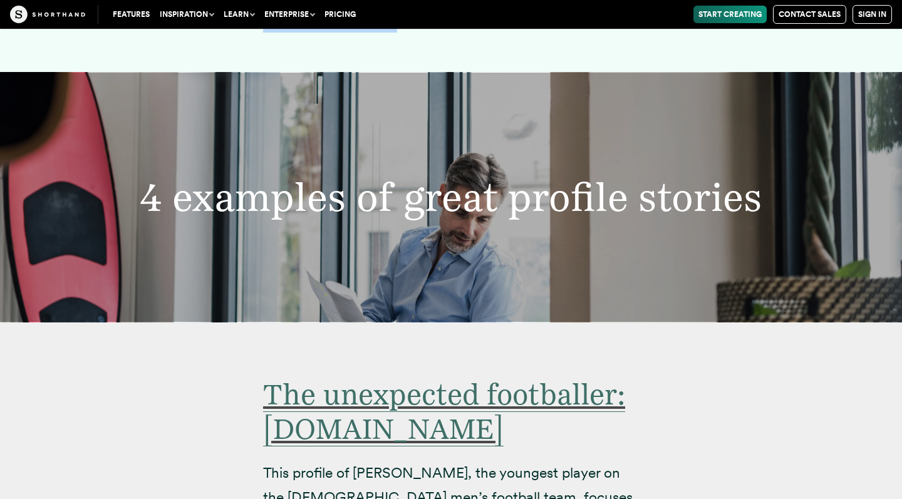
click at [327, 377] on span "The unexpected footballer: [DOMAIN_NAME]" at bounding box center [444, 411] width 362 height 69
